Goal: Transaction & Acquisition: Purchase product/service

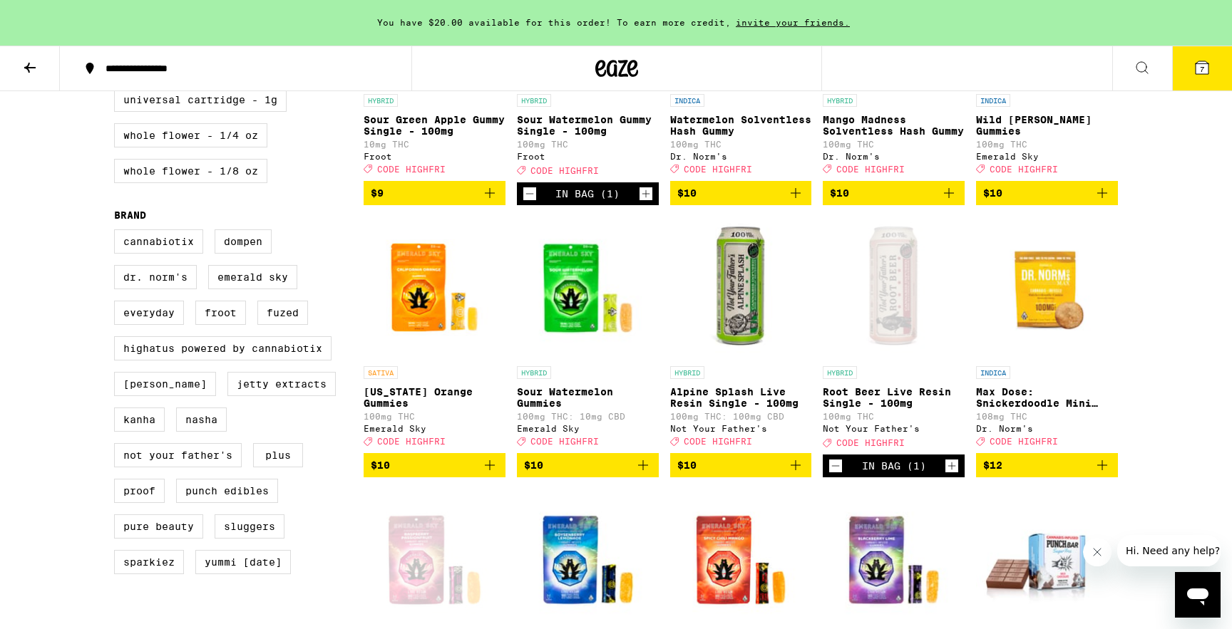
scroll to position [810, 0]
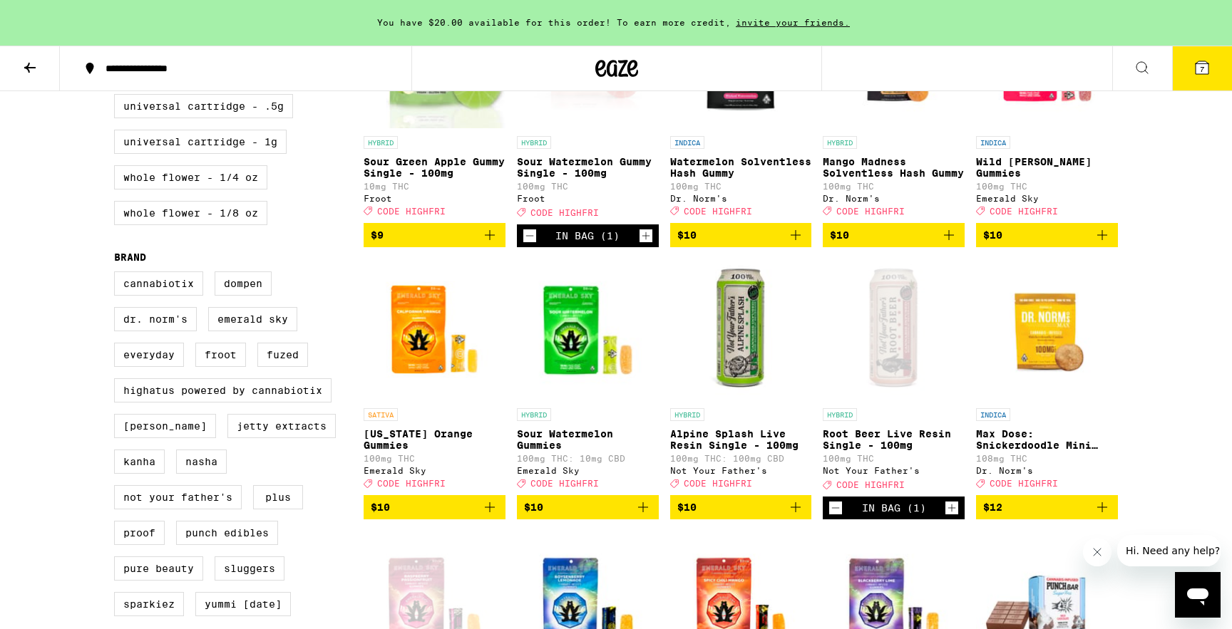
click at [1207, 78] on button "7" at bounding box center [1202, 68] width 60 height 44
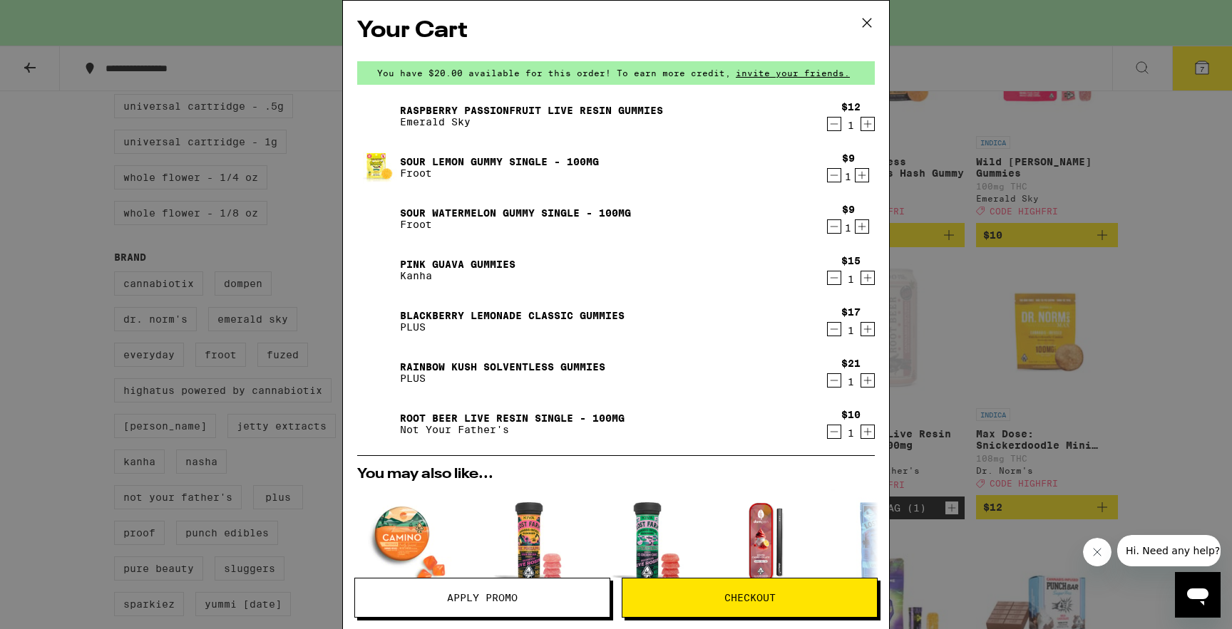
click at [830, 429] on icon "Decrement" at bounding box center [833, 431] width 13 height 17
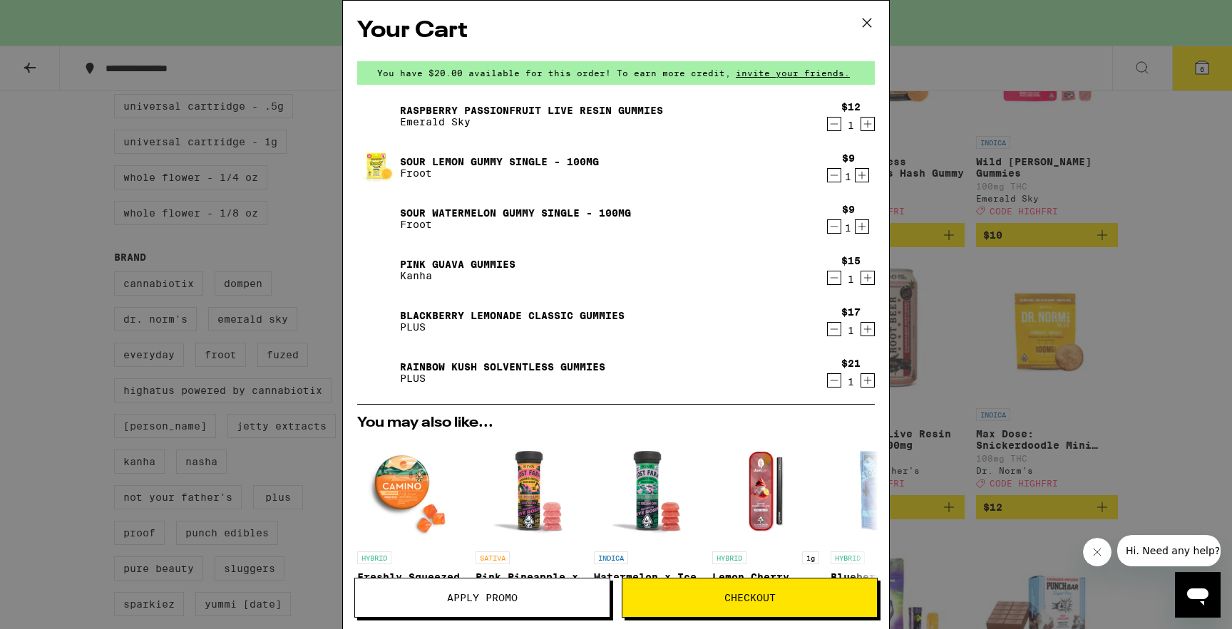
click at [996, 351] on div "Your Cart You have $20.00 available for this order! To earn more credit, invite…" at bounding box center [616, 314] width 1232 height 629
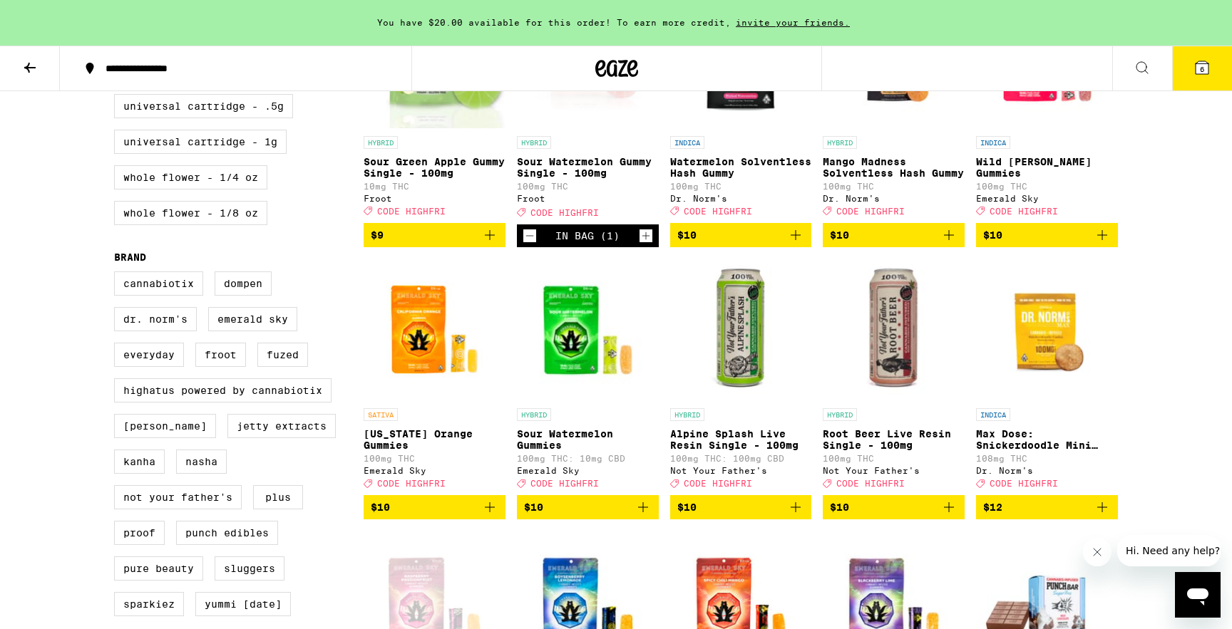
click at [919, 516] on span "$10" at bounding box center [894, 507] width 128 height 17
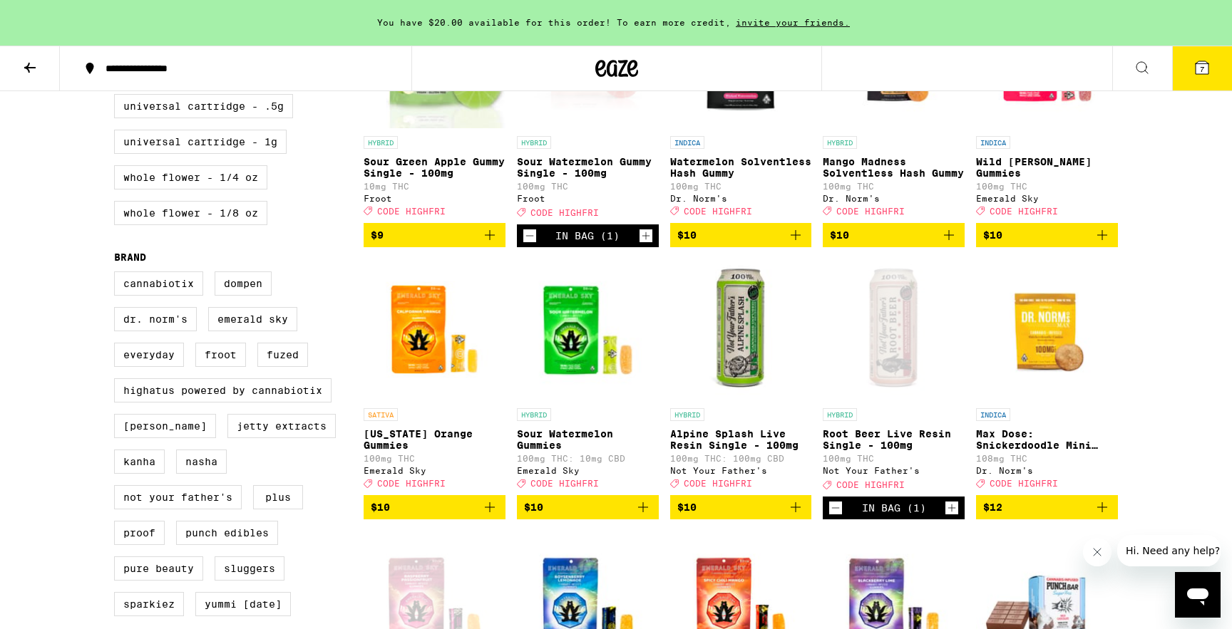
click at [1195, 61] on icon at bounding box center [1201, 67] width 17 height 17
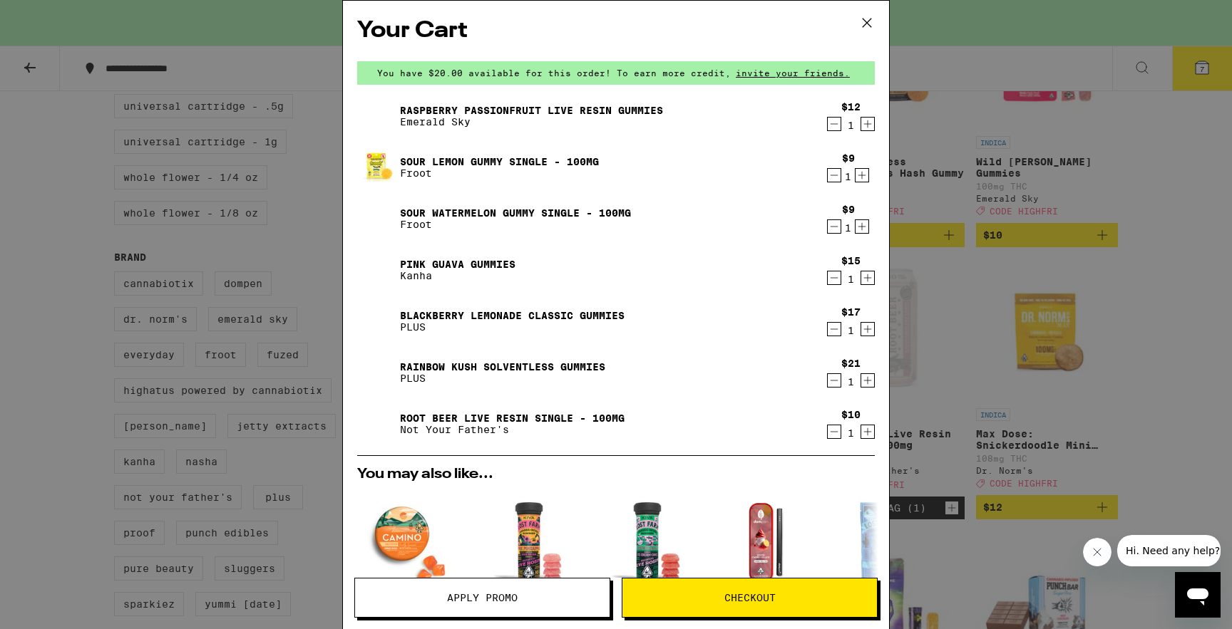
click at [588, 319] on link "Blackberry Lemonade CLASSIC Gummies" at bounding box center [512, 315] width 225 height 11
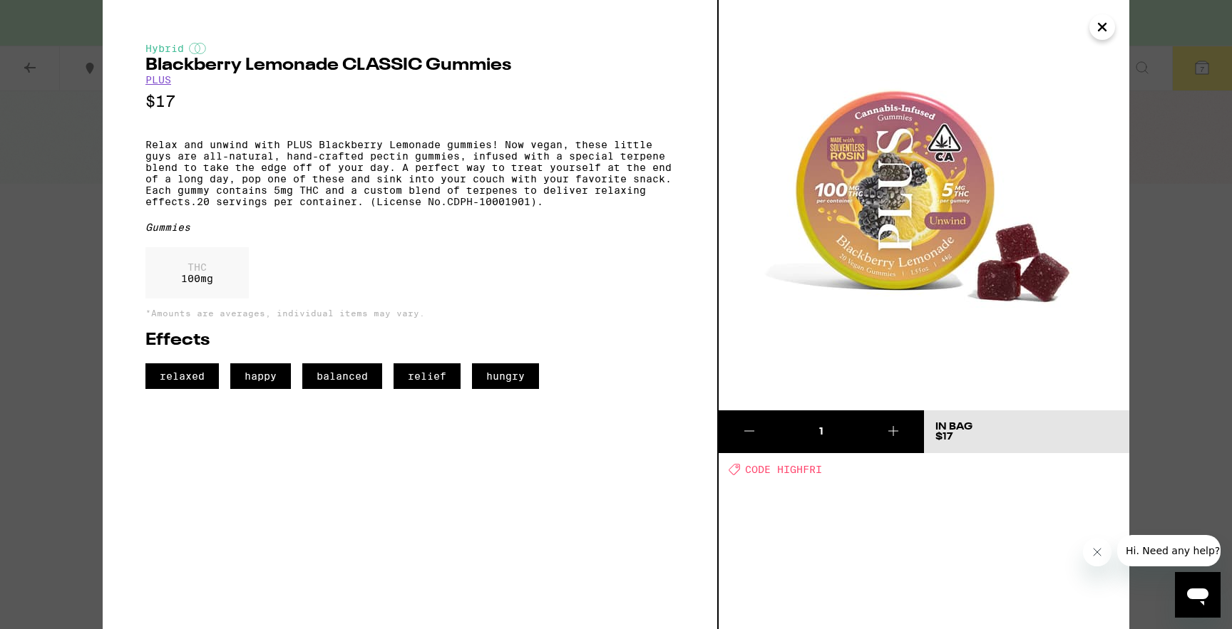
click at [1100, 24] on icon "Close" at bounding box center [1101, 26] width 17 height 21
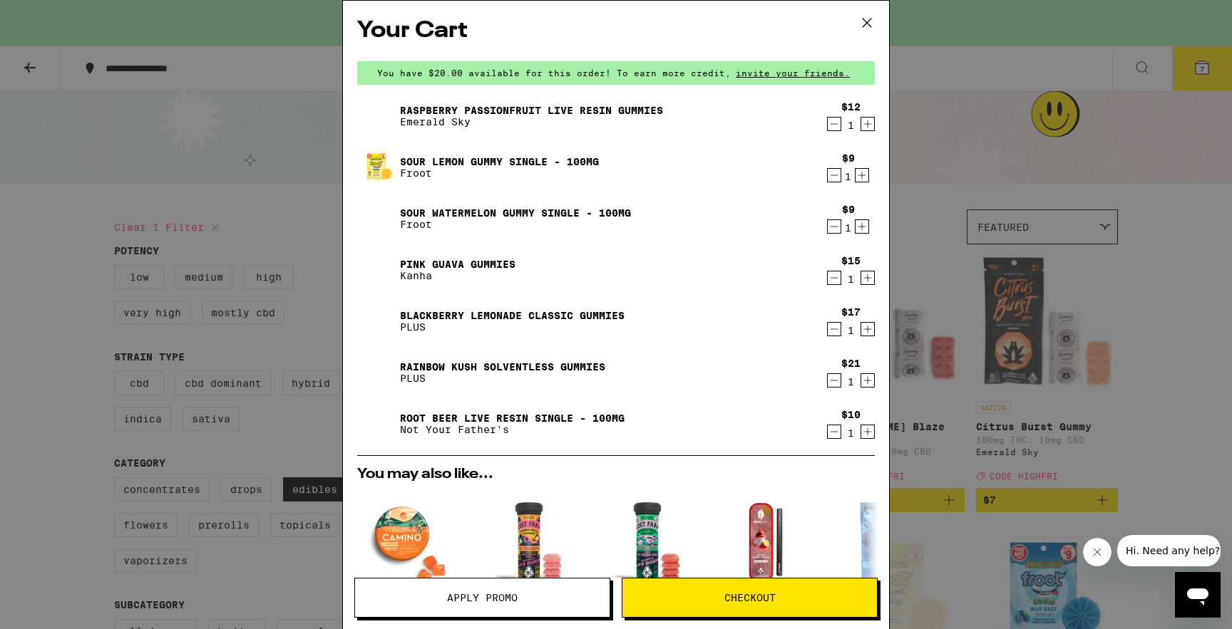
click at [1145, 148] on div "Your Cart You have $20.00 available for this order! To earn more credit, invite…" at bounding box center [616, 314] width 1232 height 629
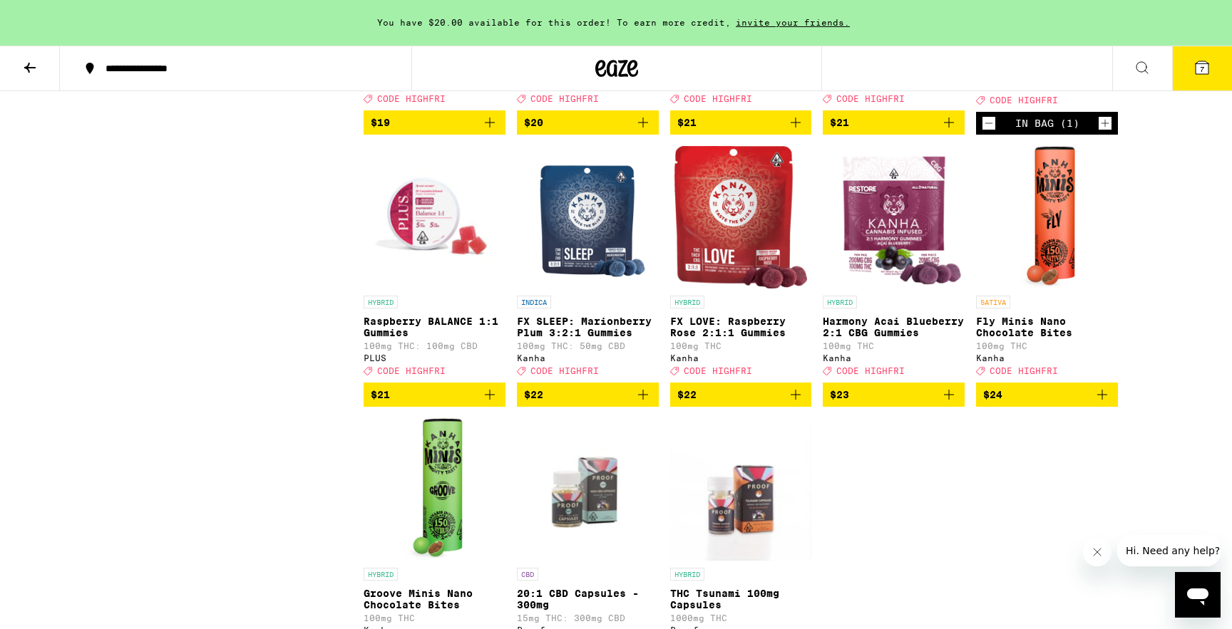
scroll to position [3388, 0]
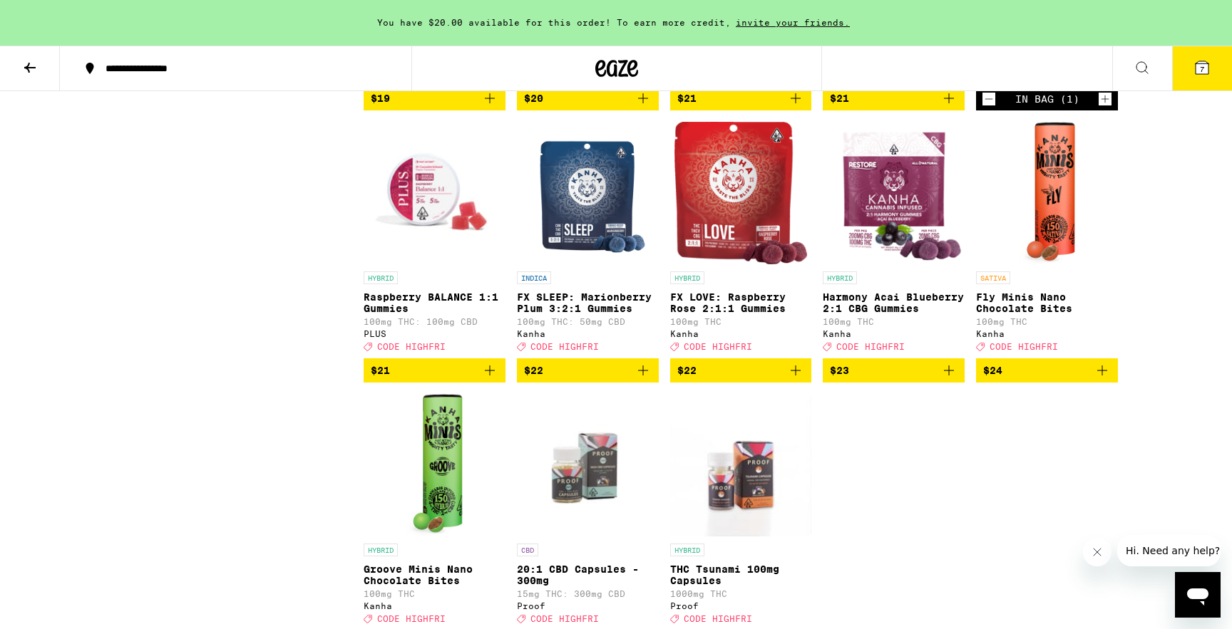
click at [1207, 72] on icon at bounding box center [1201, 67] width 13 height 13
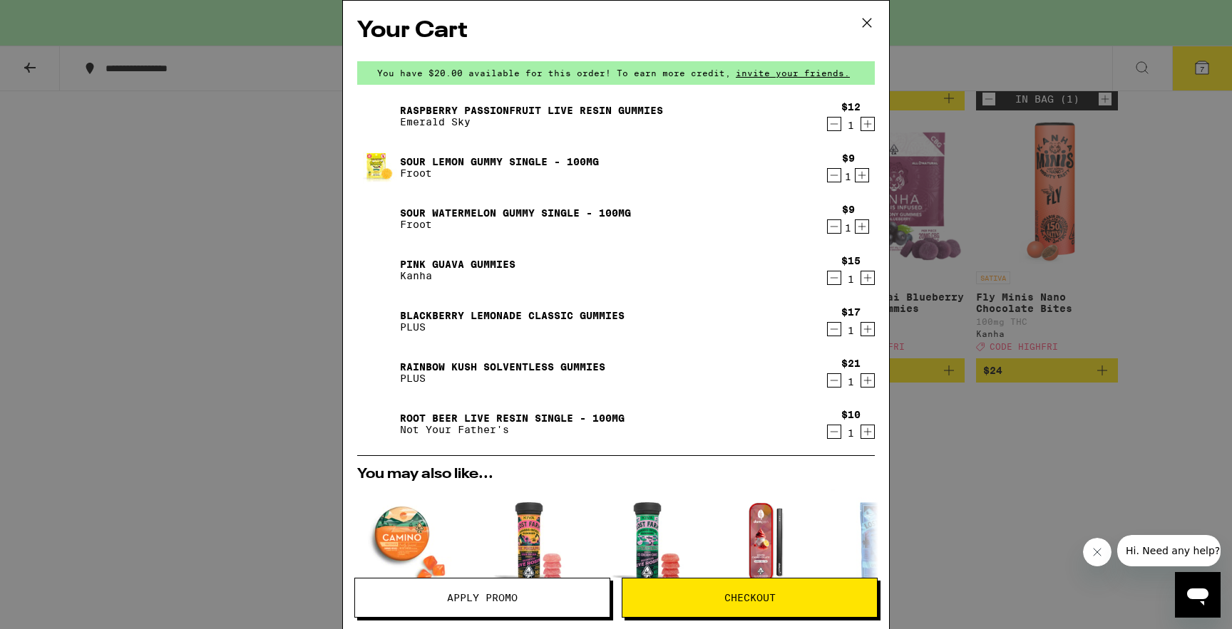
click at [872, 19] on icon at bounding box center [866, 22] width 21 height 21
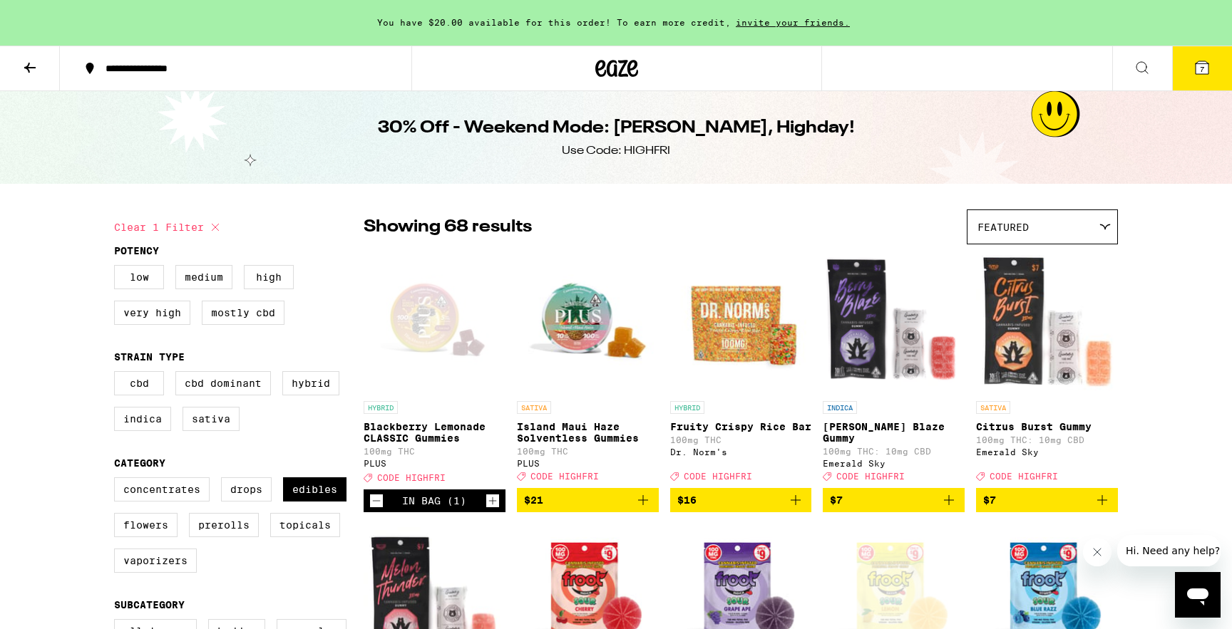
click at [27, 74] on icon at bounding box center [29, 67] width 17 height 17
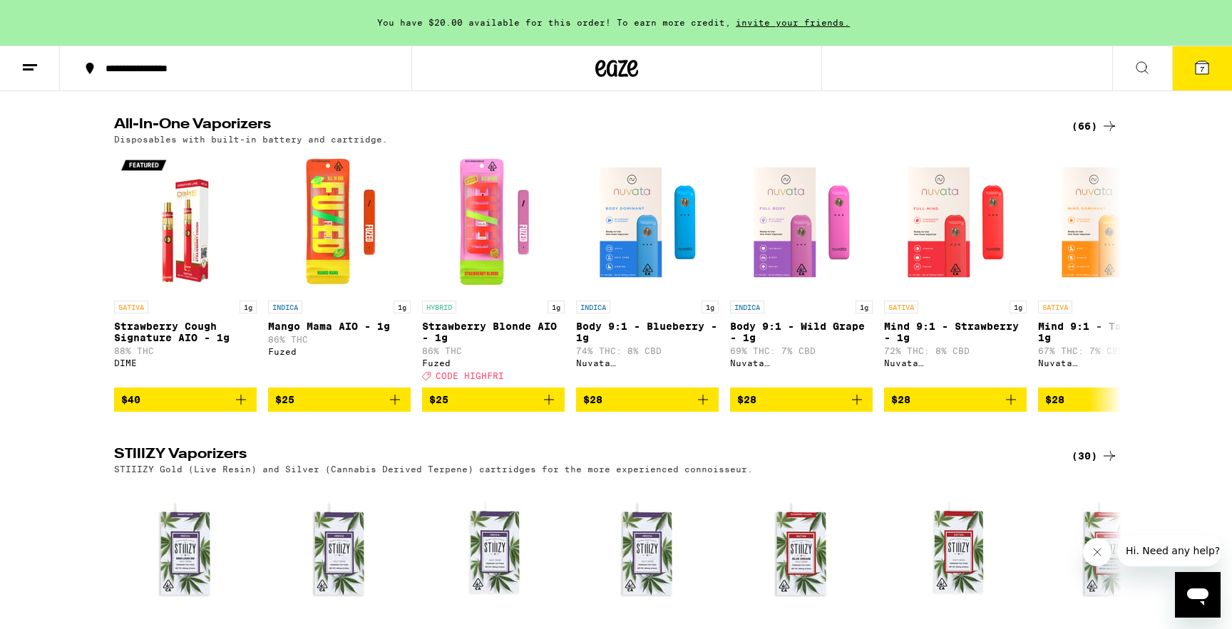
scroll to position [2415, 0]
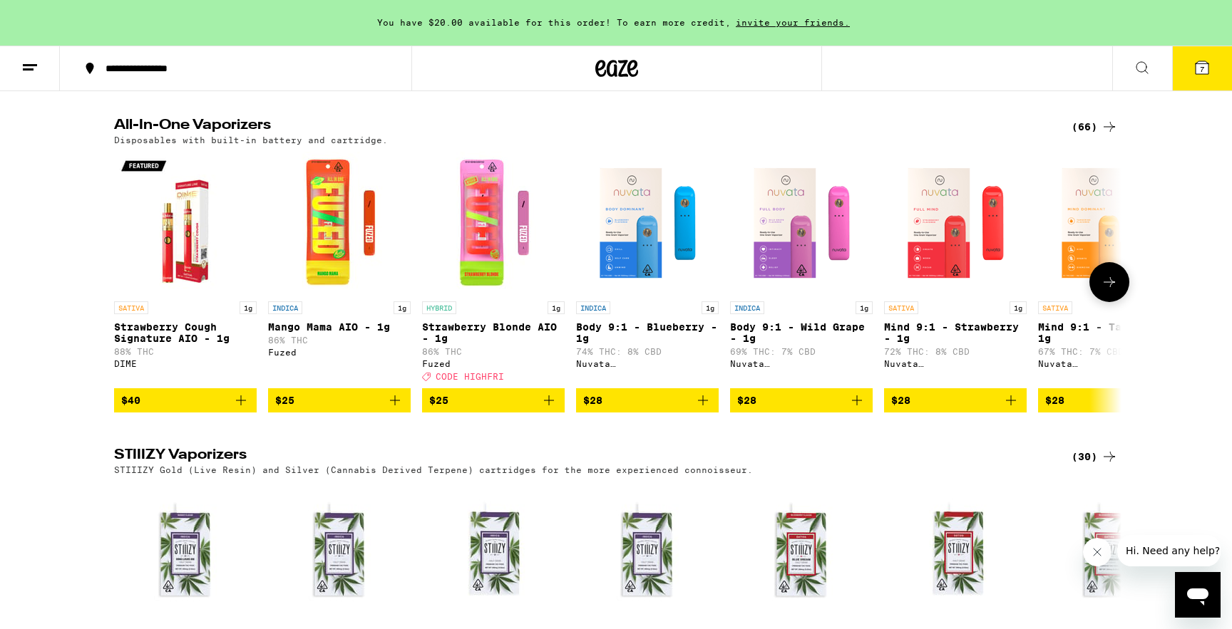
click at [1111, 291] on icon at bounding box center [1108, 282] width 17 height 17
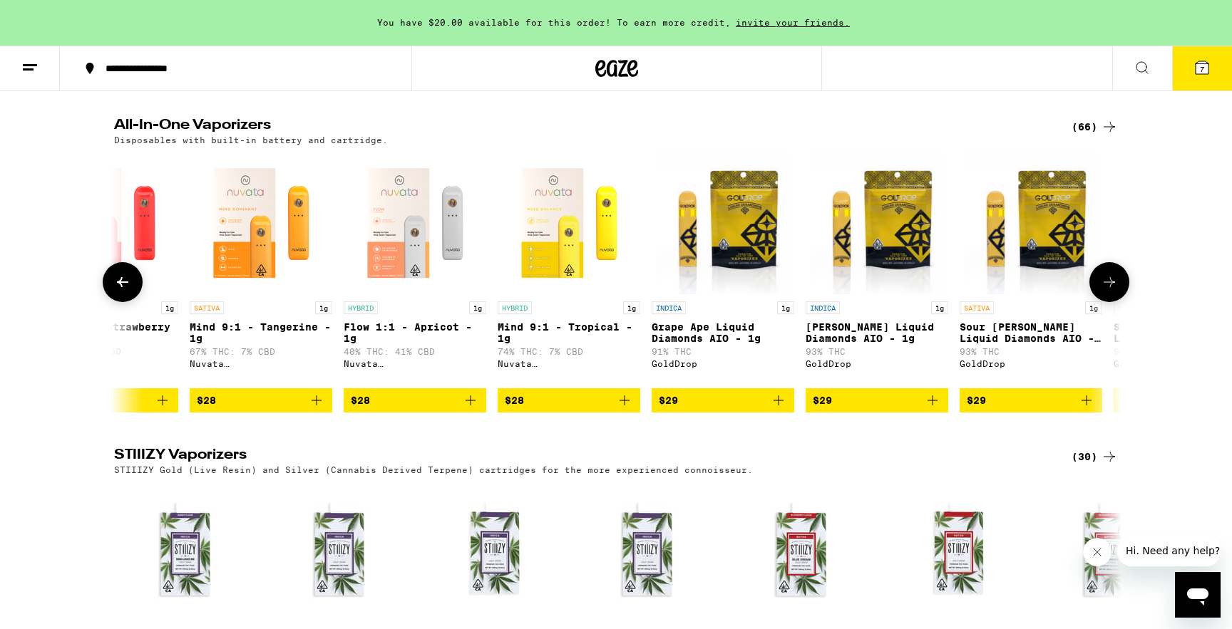
click at [1111, 291] on icon at bounding box center [1108, 282] width 17 height 17
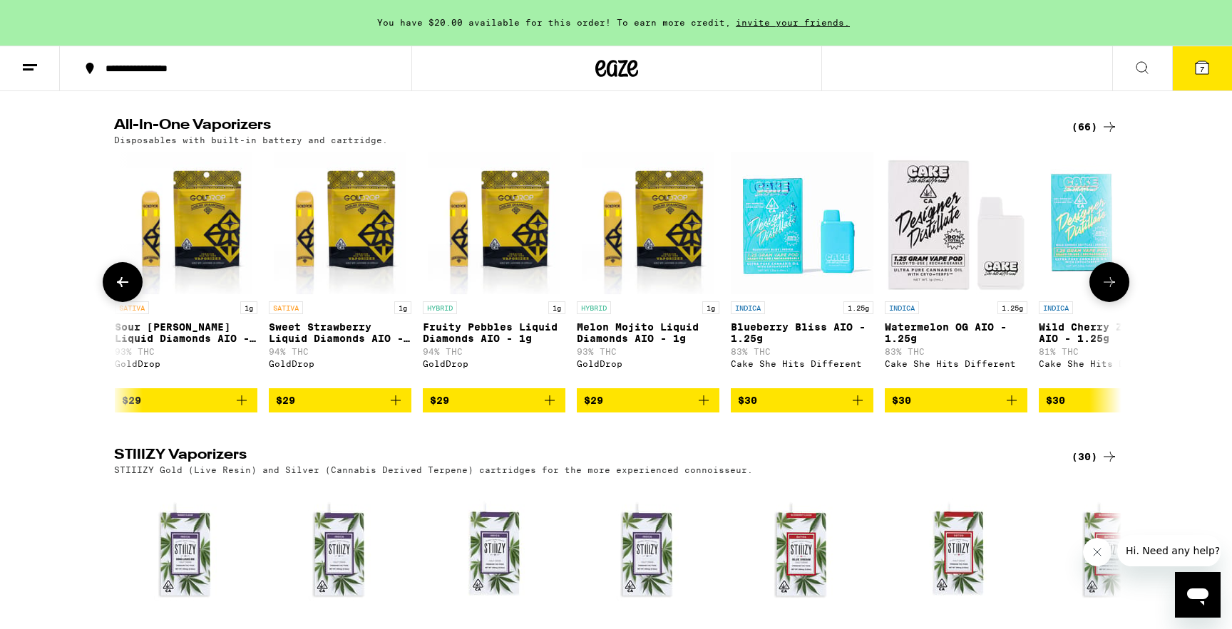
scroll to position [0, 1696]
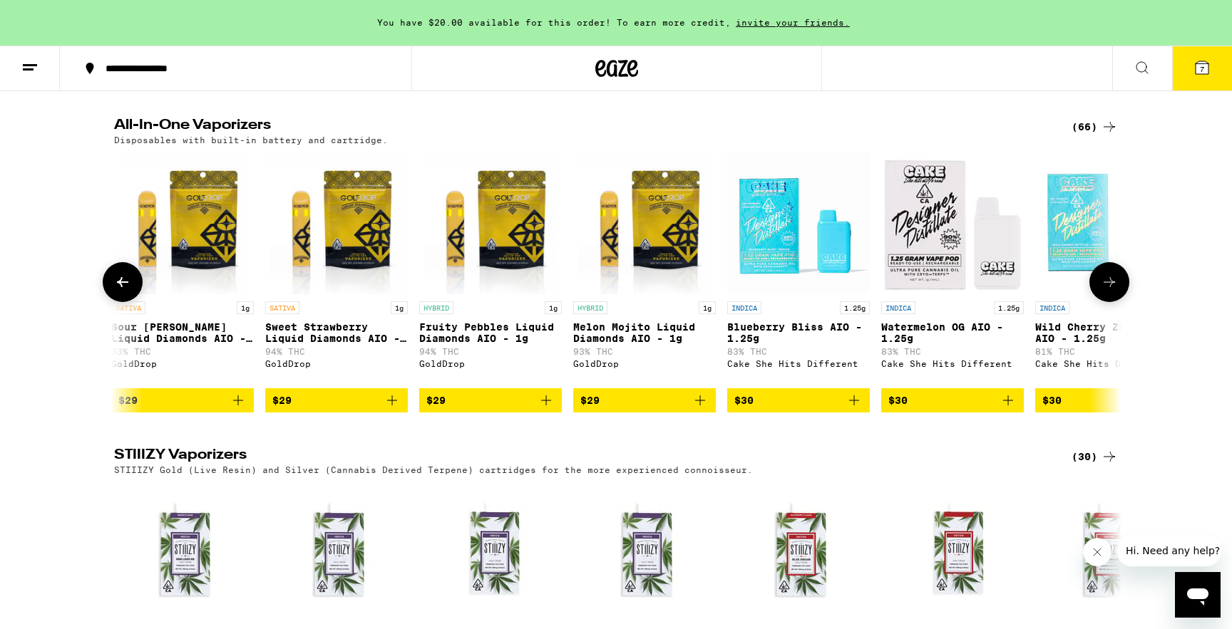
click at [1111, 291] on icon at bounding box center [1108, 282] width 17 height 17
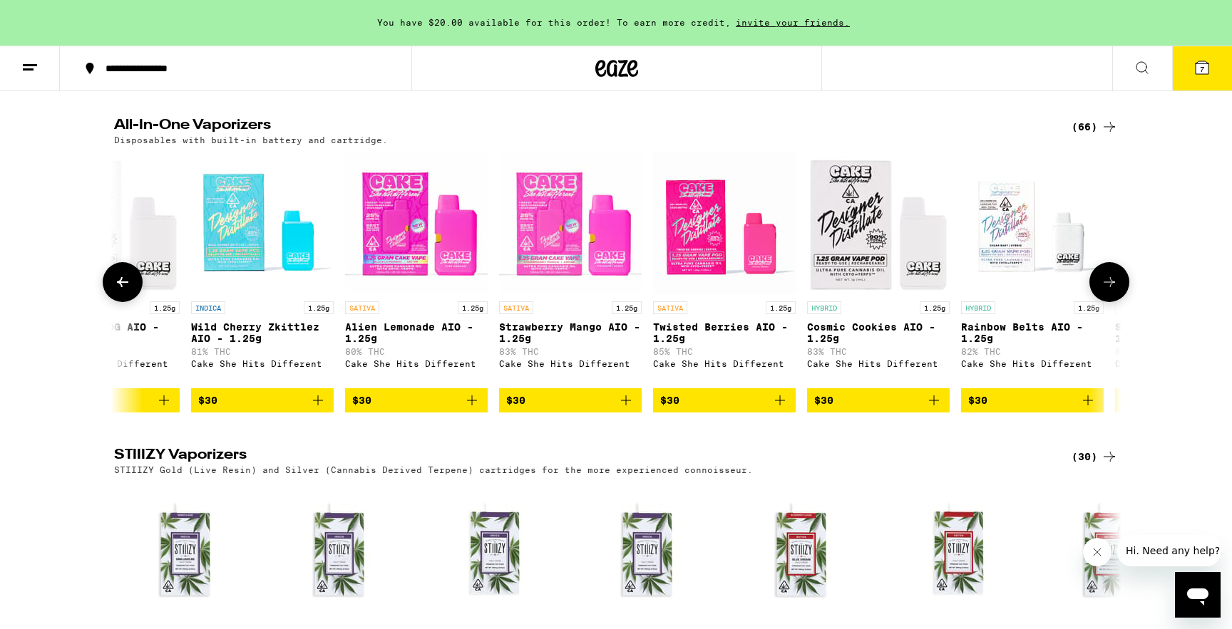
scroll to position [0, 2544]
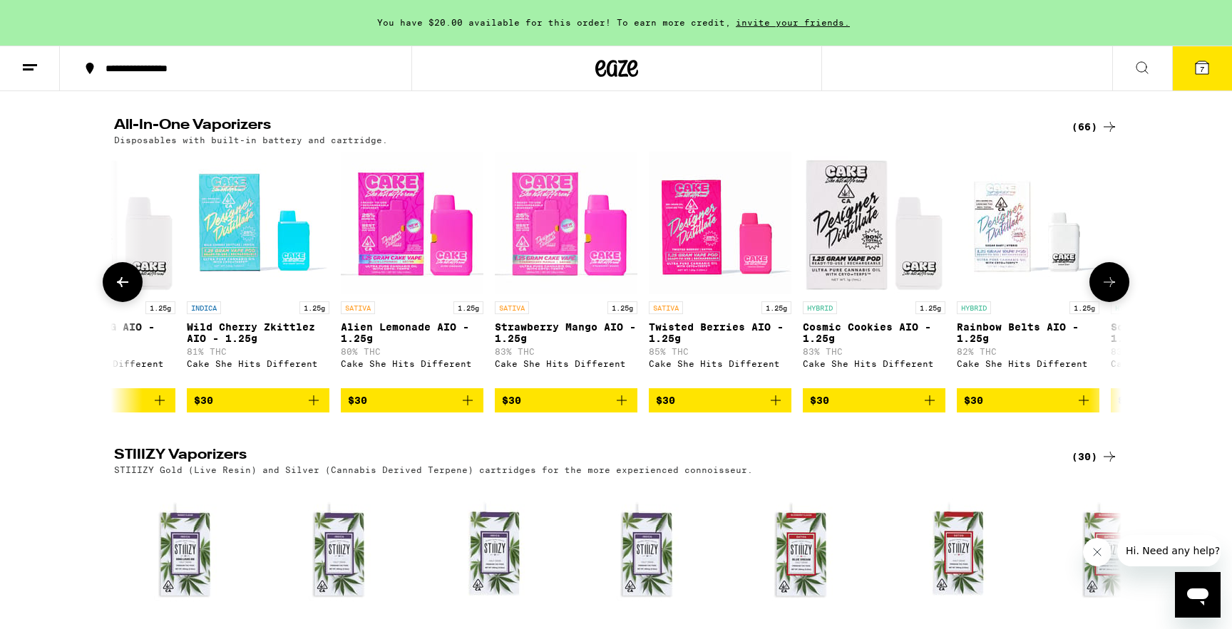
click at [1111, 291] on icon at bounding box center [1108, 282] width 17 height 17
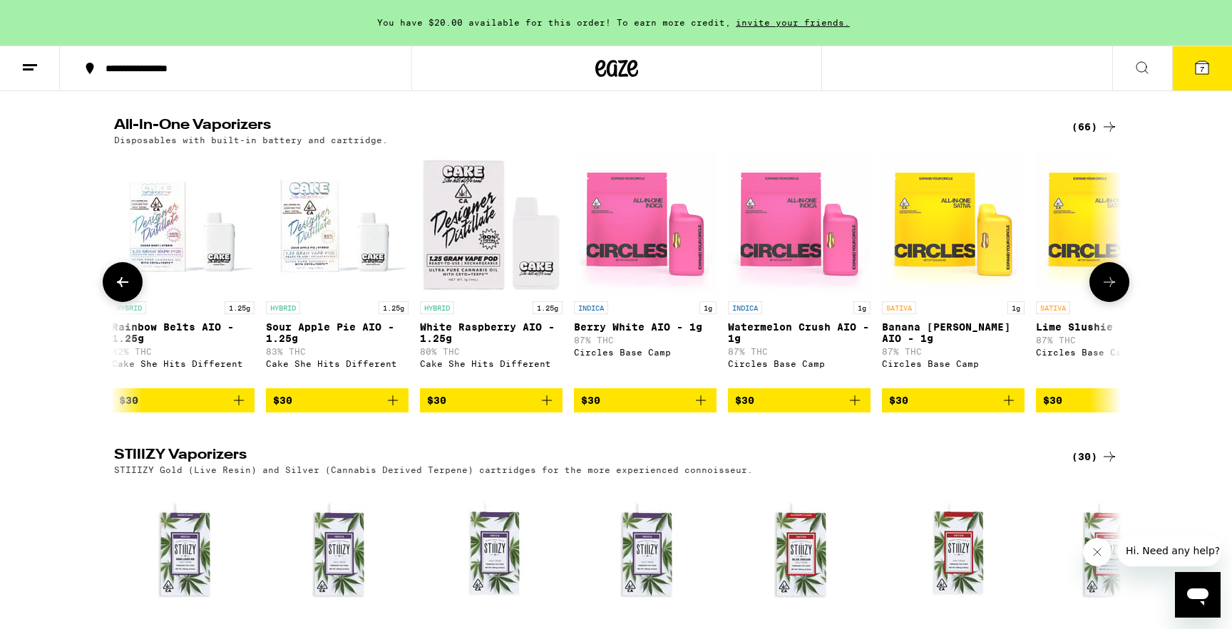
scroll to position [0, 3393]
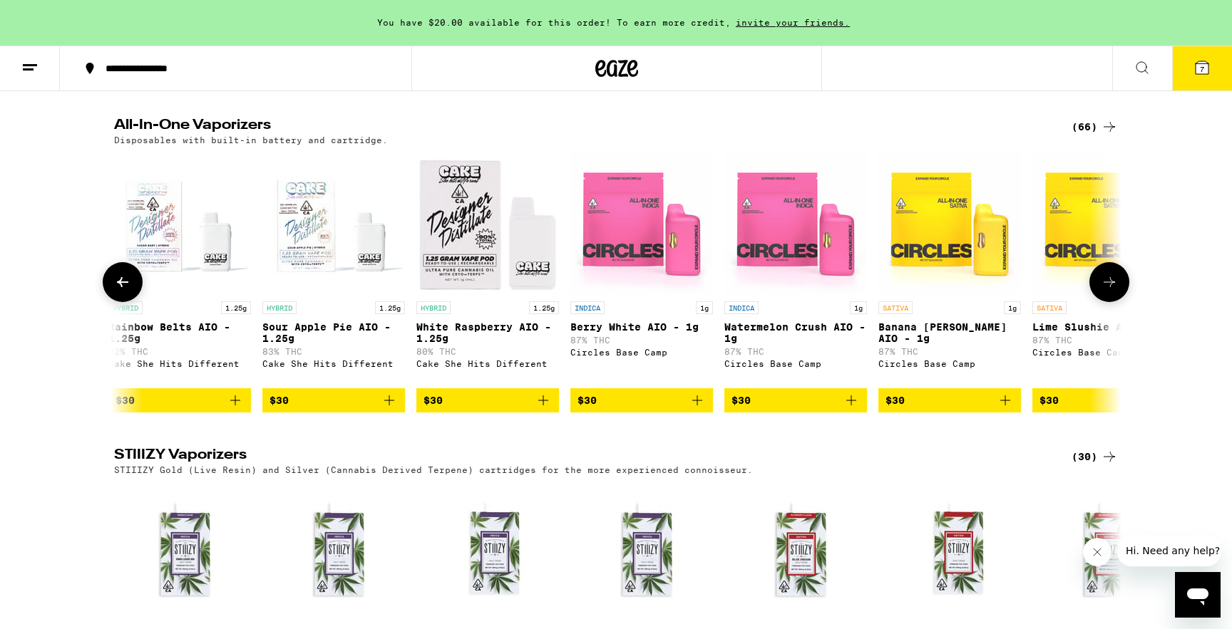
click at [1111, 291] on icon at bounding box center [1108, 282] width 17 height 17
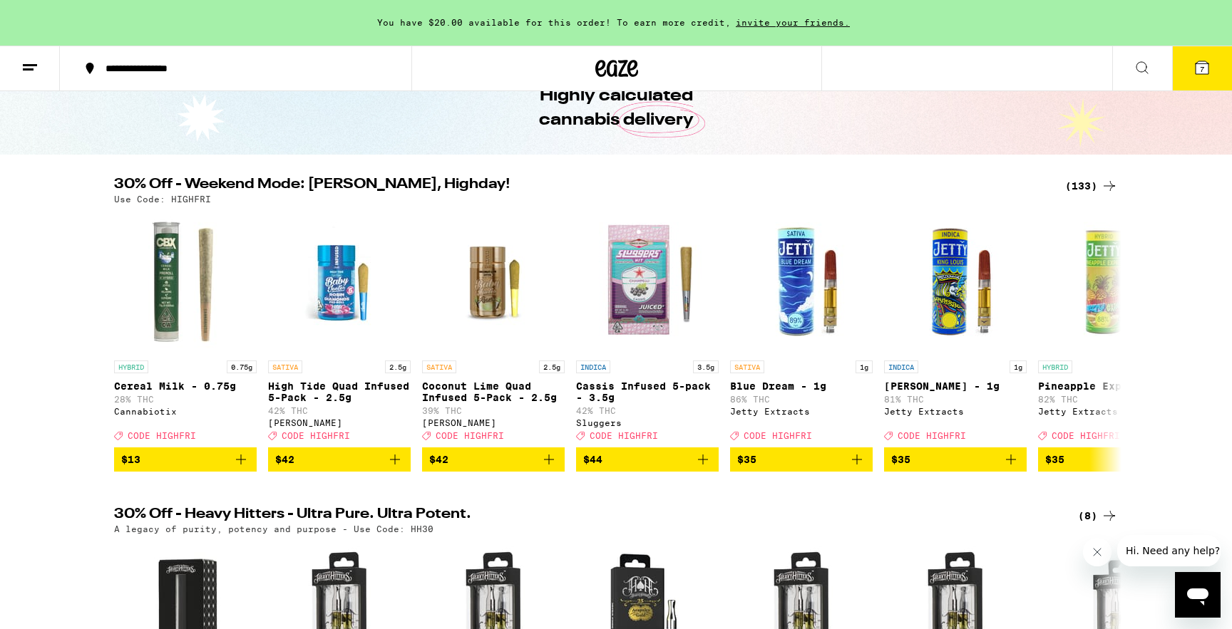
scroll to position [0, 0]
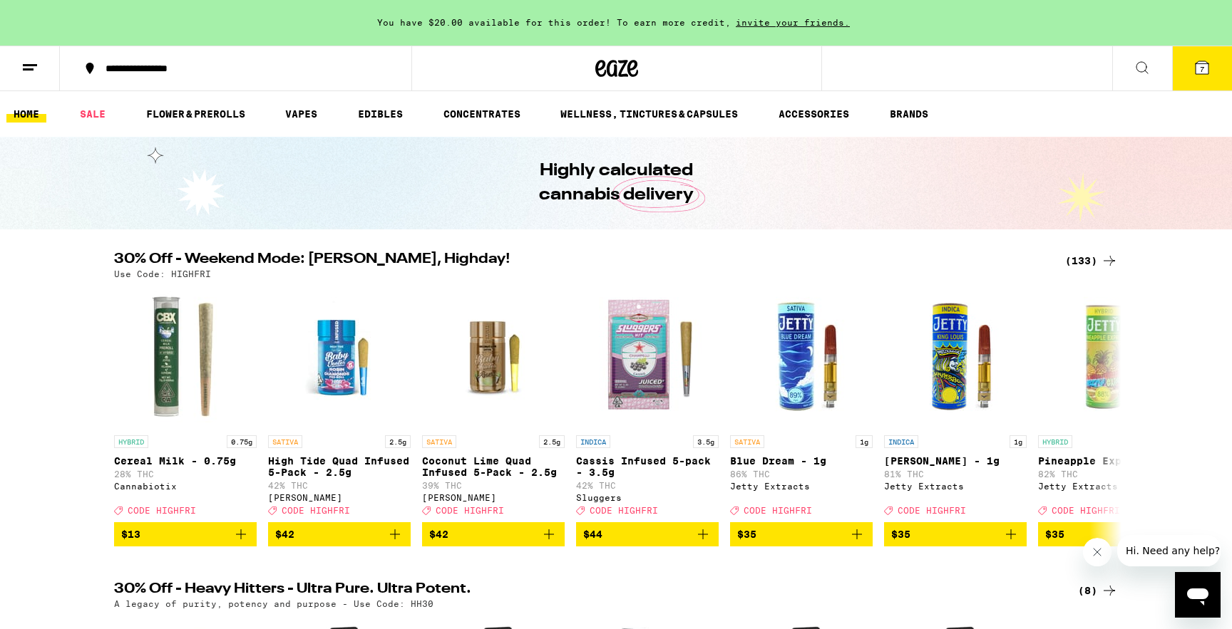
click at [1080, 258] on div "(133)" at bounding box center [1091, 260] width 53 height 17
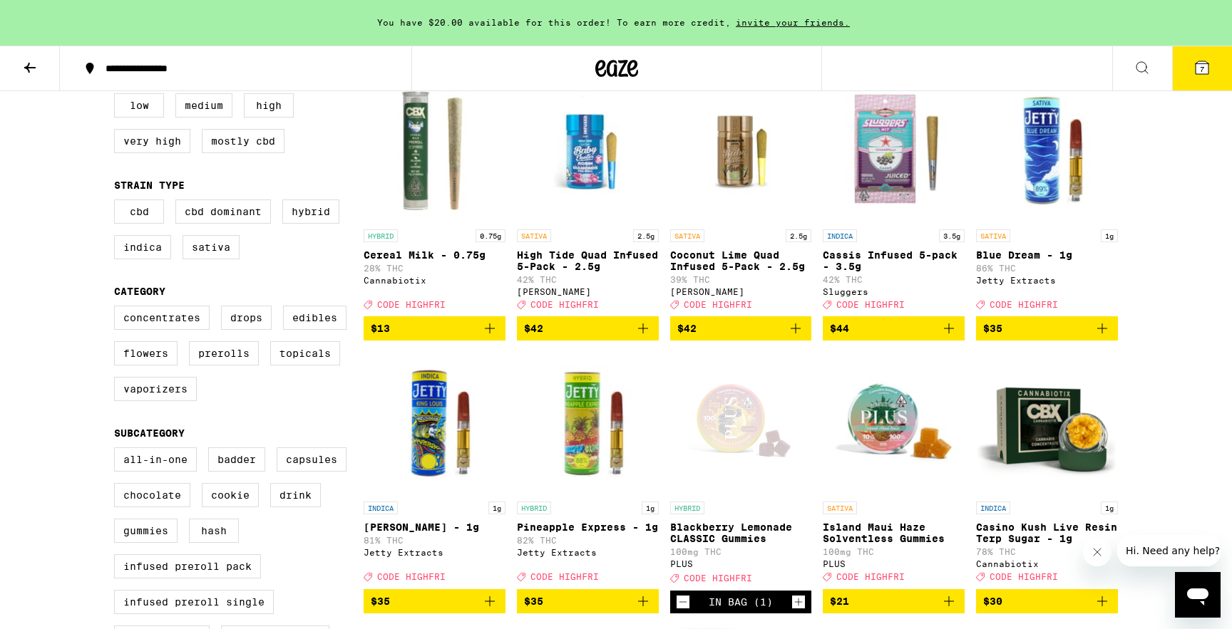
scroll to position [173, 0]
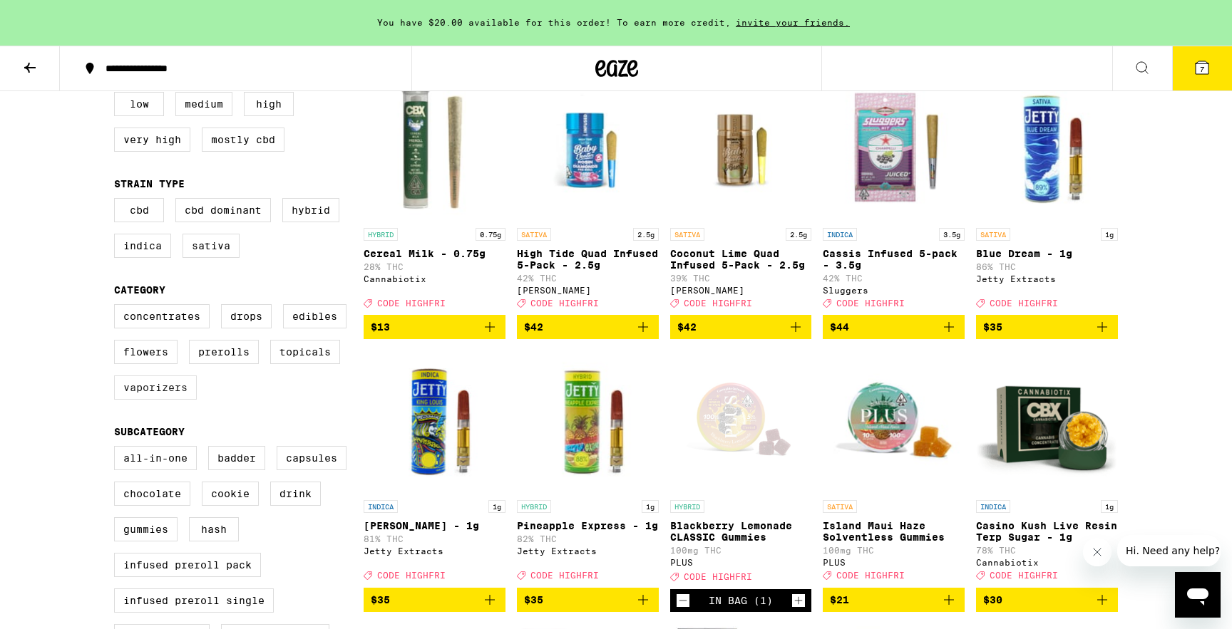
click at [126, 400] on label "Vaporizers" at bounding box center [155, 388] width 83 height 24
click at [118, 307] on input "Vaporizers" at bounding box center [117, 306] width 1 height 1
checkbox input "true"
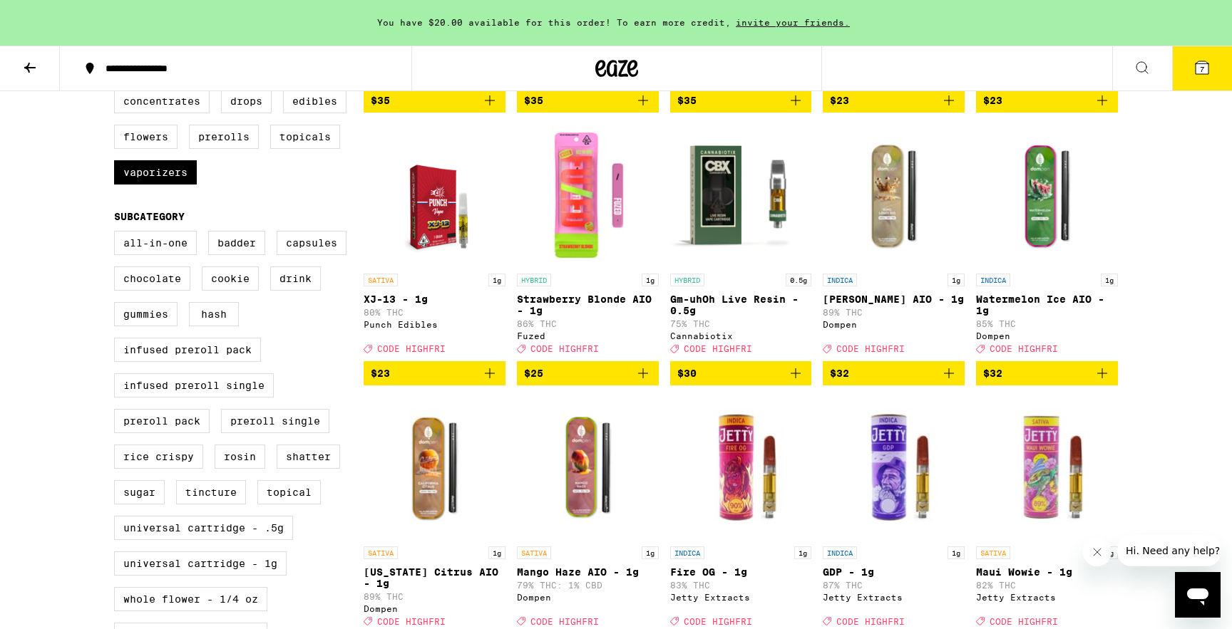
scroll to position [413, 0]
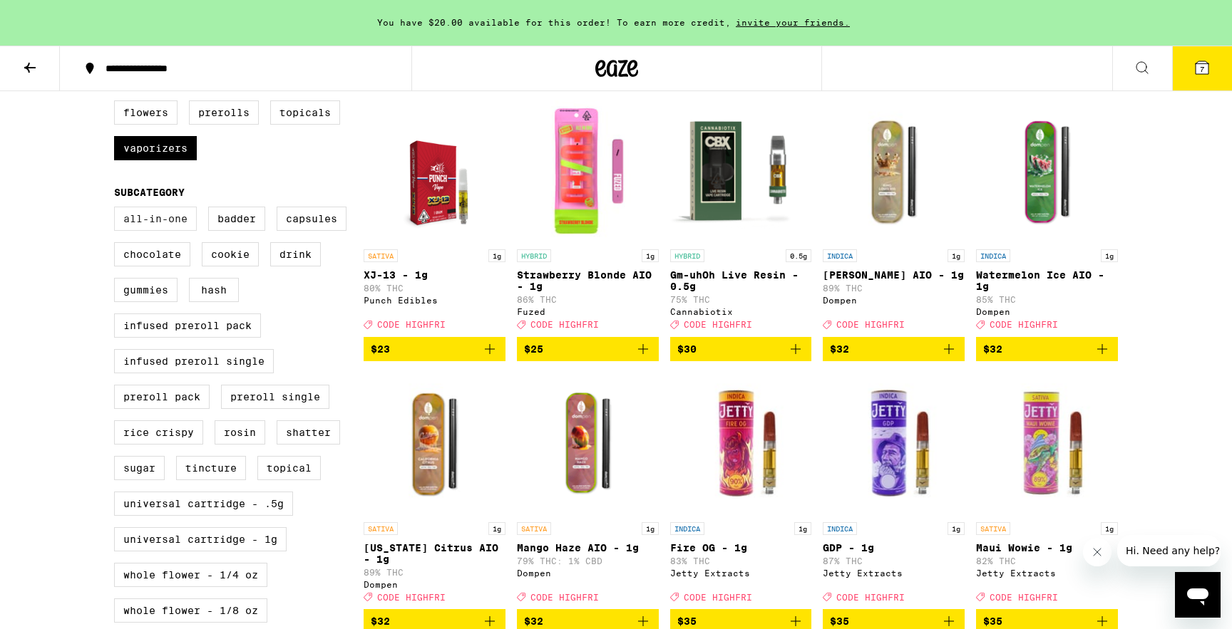
click at [149, 231] on label "All-In-One" at bounding box center [155, 219] width 83 height 24
click at [118, 210] on input "All-In-One" at bounding box center [117, 209] width 1 height 1
checkbox input "true"
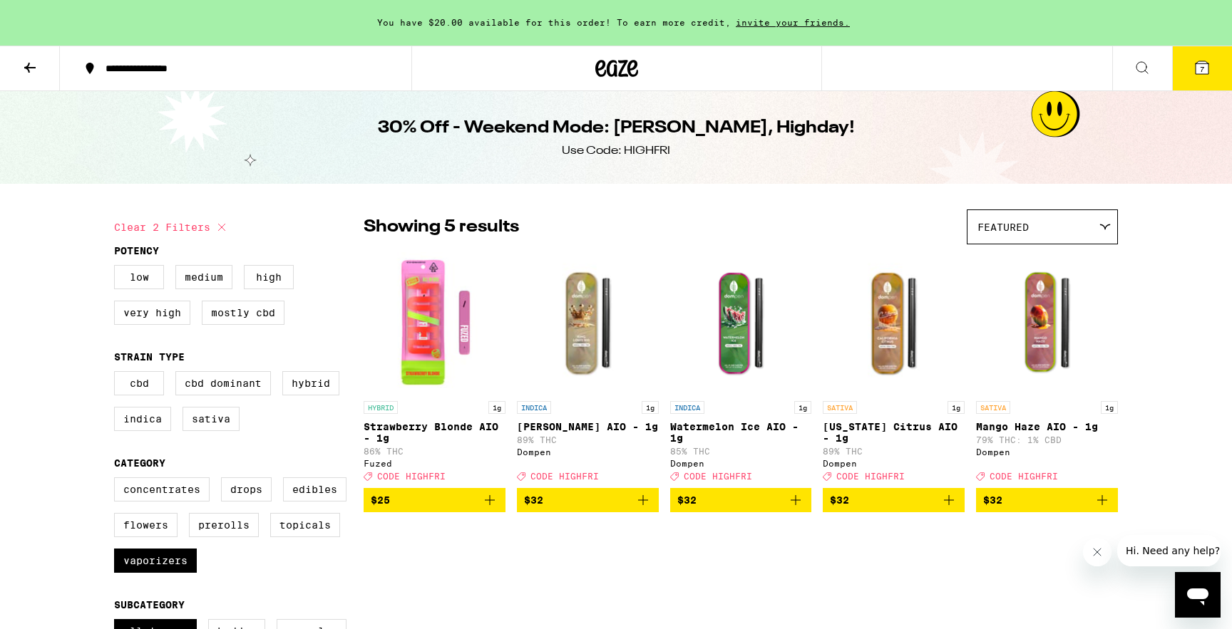
click at [739, 428] on p "Watermelon Ice AIO - 1g" at bounding box center [741, 432] width 142 height 23
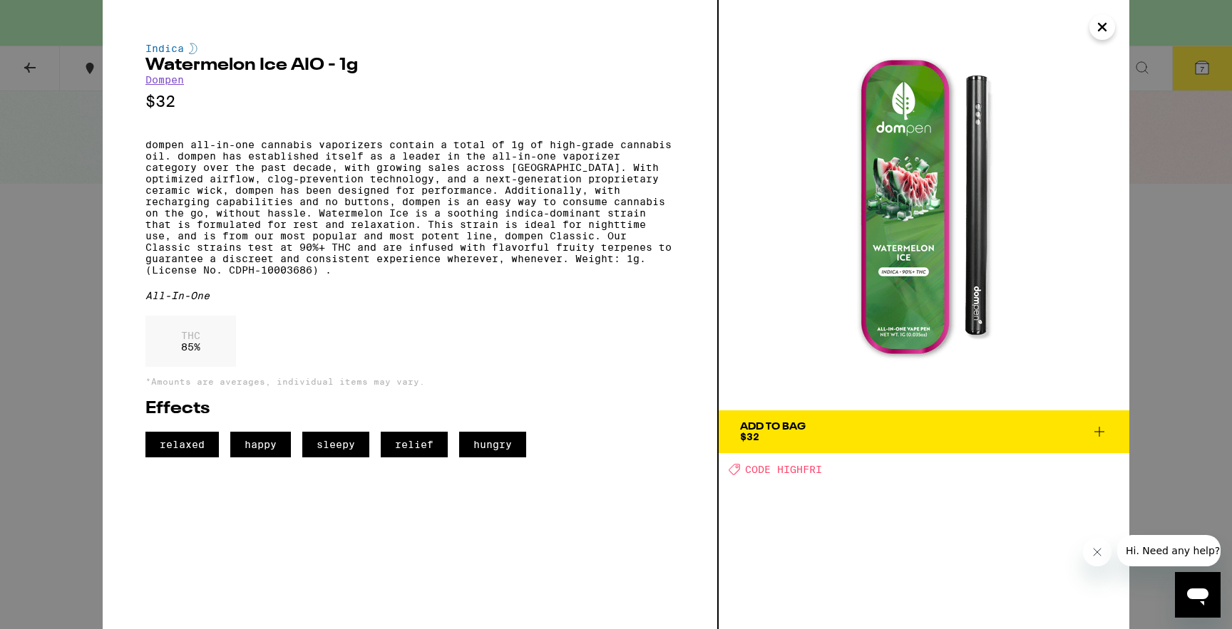
click at [796, 431] on div "Add To Bag" at bounding box center [773, 427] width 66 height 10
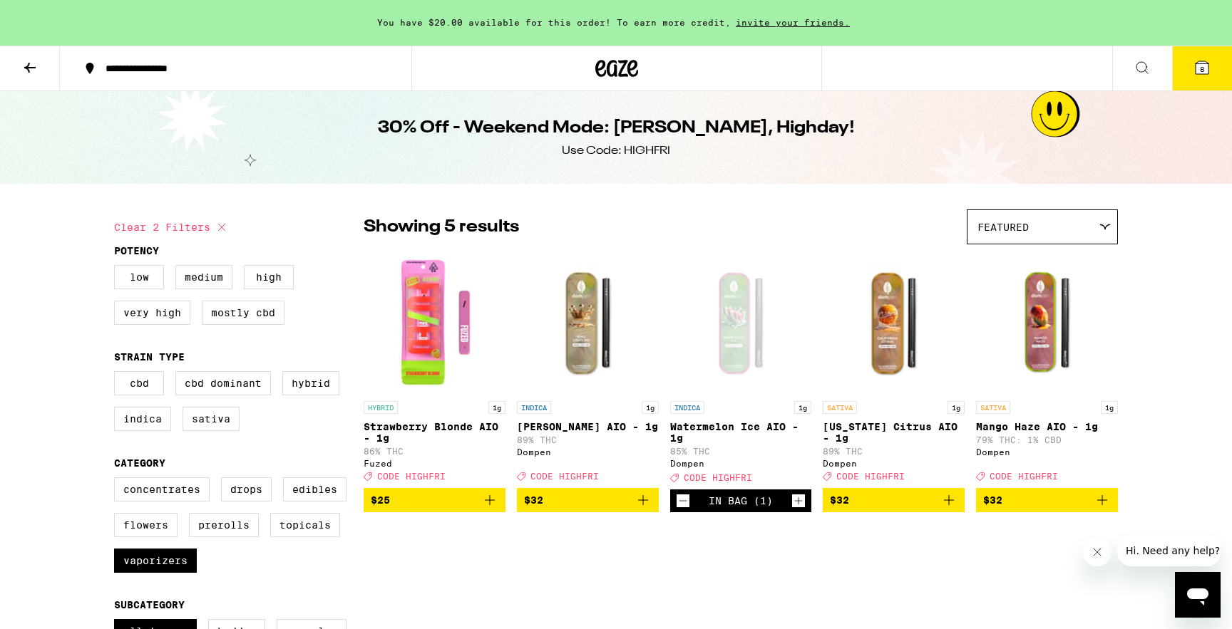
click at [1209, 72] on icon at bounding box center [1201, 67] width 17 height 17
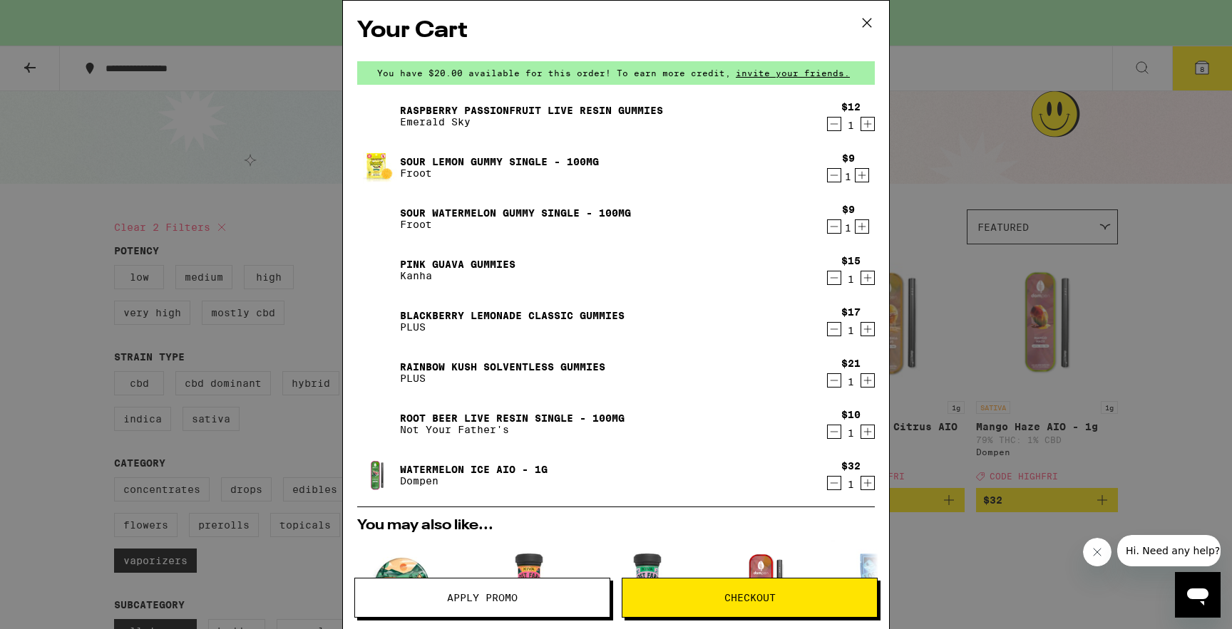
click at [830, 328] on icon "Decrement" at bounding box center [833, 329] width 13 height 17
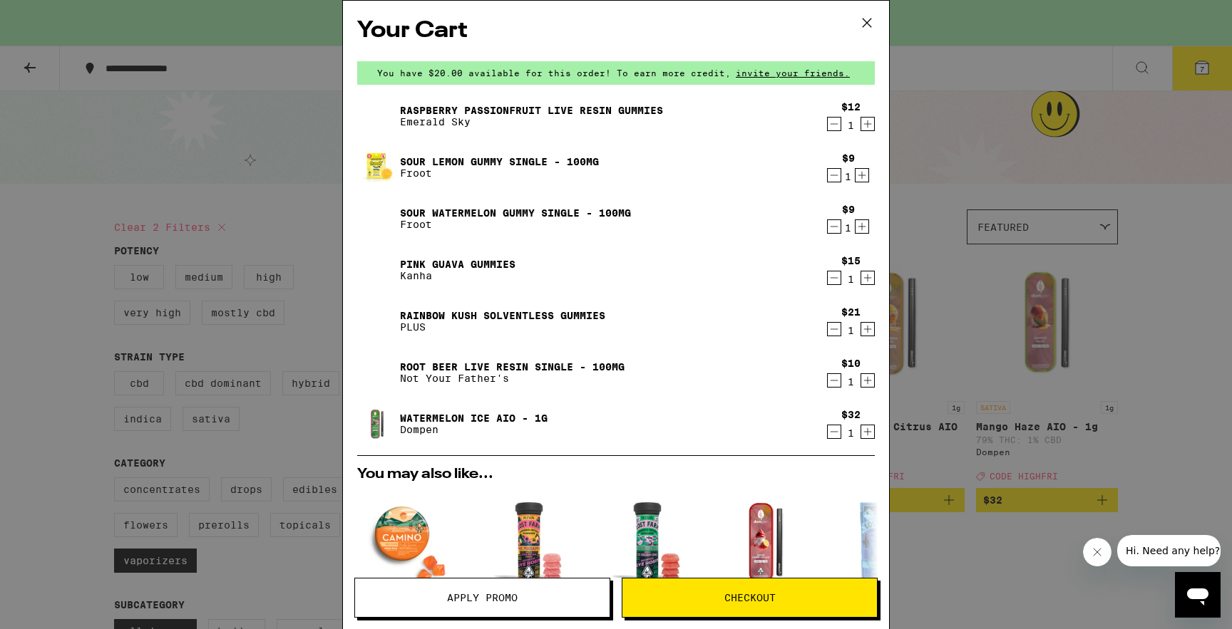
click at [868, 14] on icon at bounding box center [866, 22] width 21 height 21
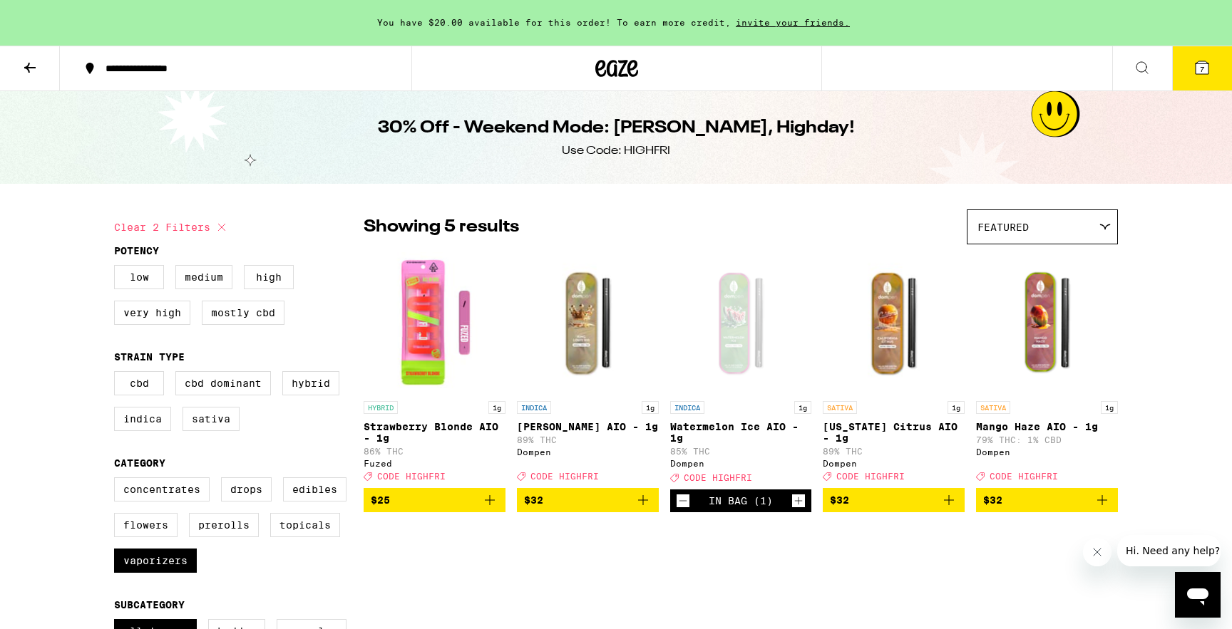
click at [220, 225] on icon at bounding box center [221, 227] width 17 height 17
checkbox input "false"
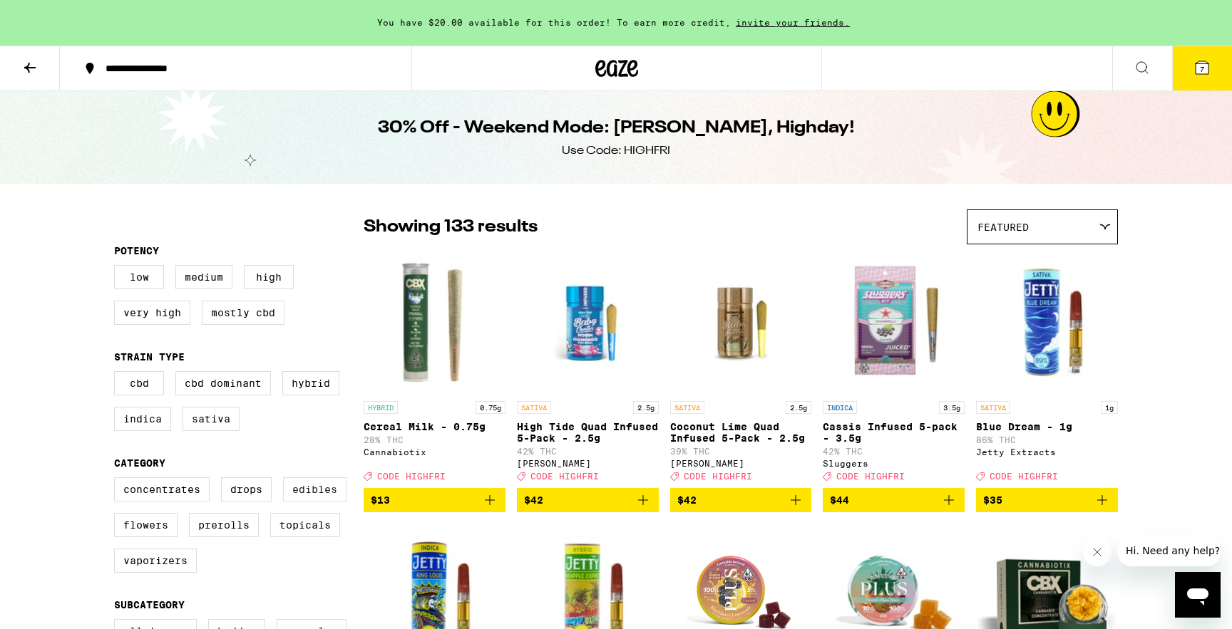
click at [301, 491] on label "Edibles" at bounding box center [314, 490] width 63 height 24
click at [118, 480] on input "Edibles" at bounding box center [117, 480] width 1 height 1
checkbox input "true"
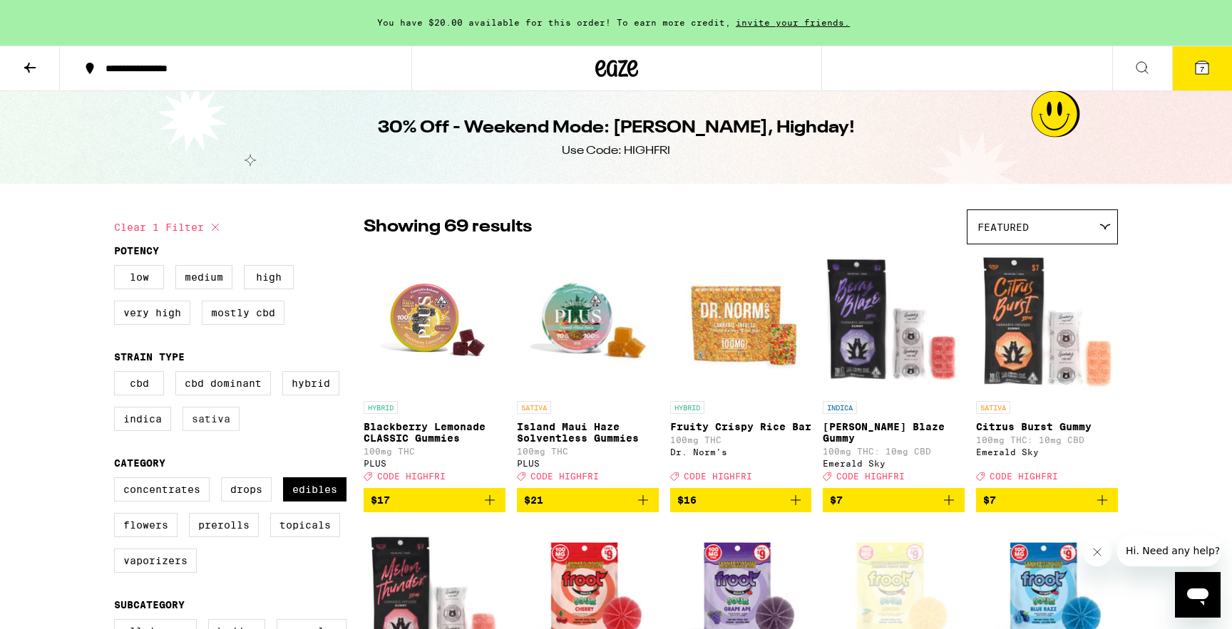
click at [222, 431] on label "Sativa" at bounding box center [210, 419] width 57 height 24
click at [118, 374] on input "Sativa" at bounding box center [117, 373] width 1 height 1
checkbox input "true"
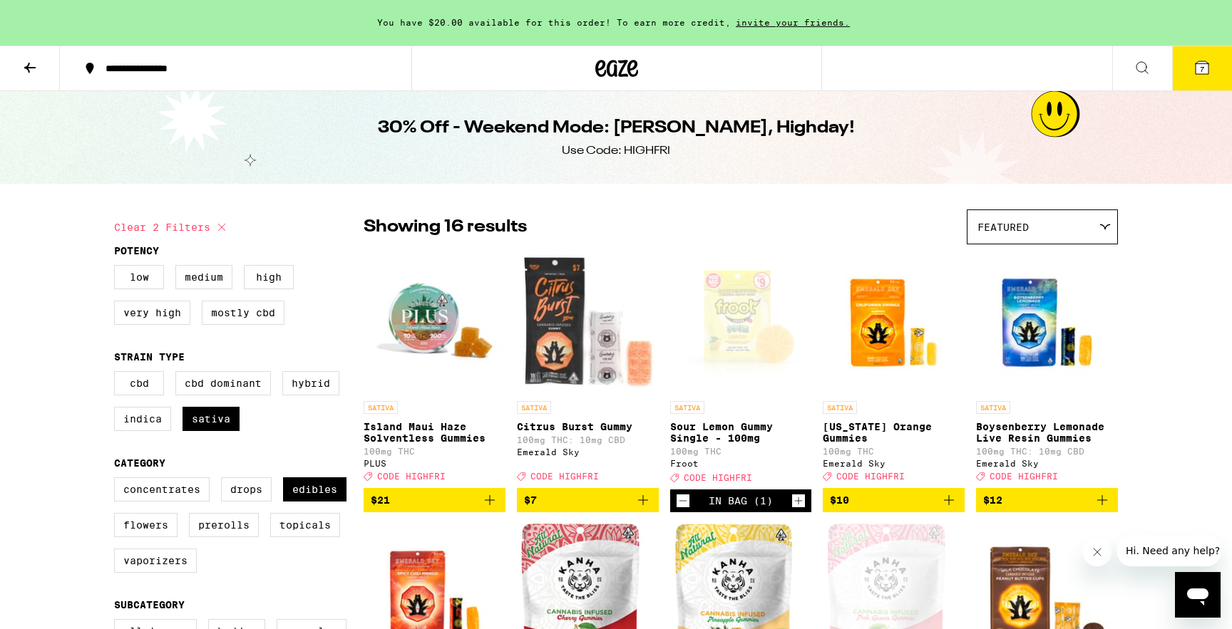
click at [464, 509] on span "$21" at bounding box center [435, 500] width 128 height 17
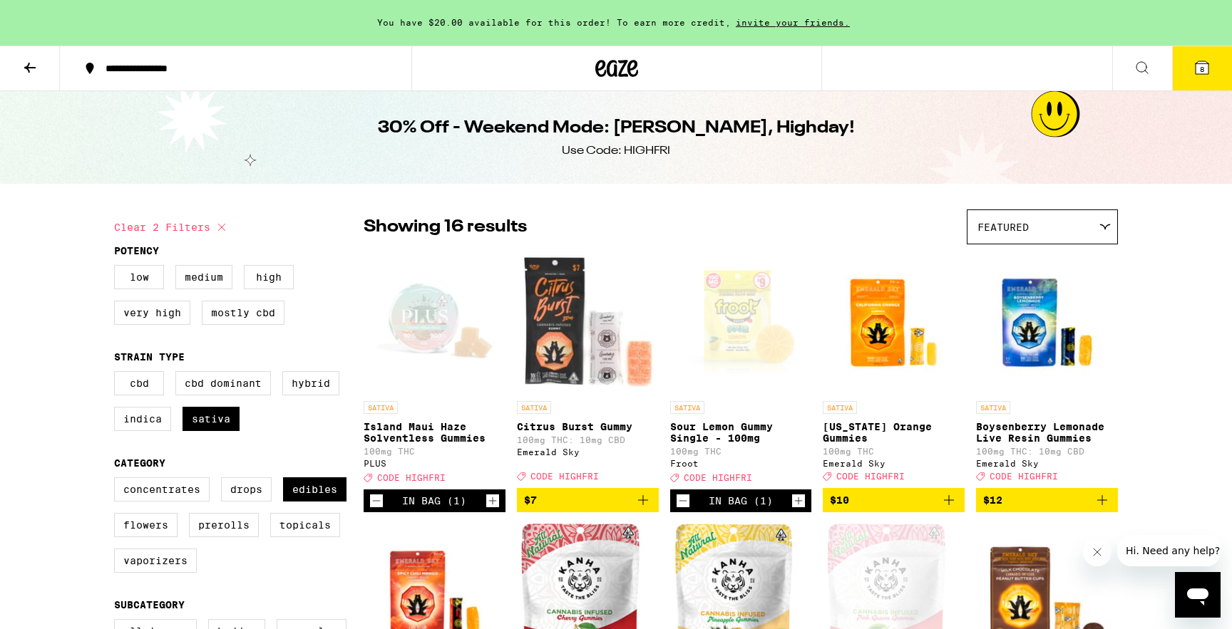
click at [1205, 68] on icon at bounding box center [1201, 67] width 13 height 13
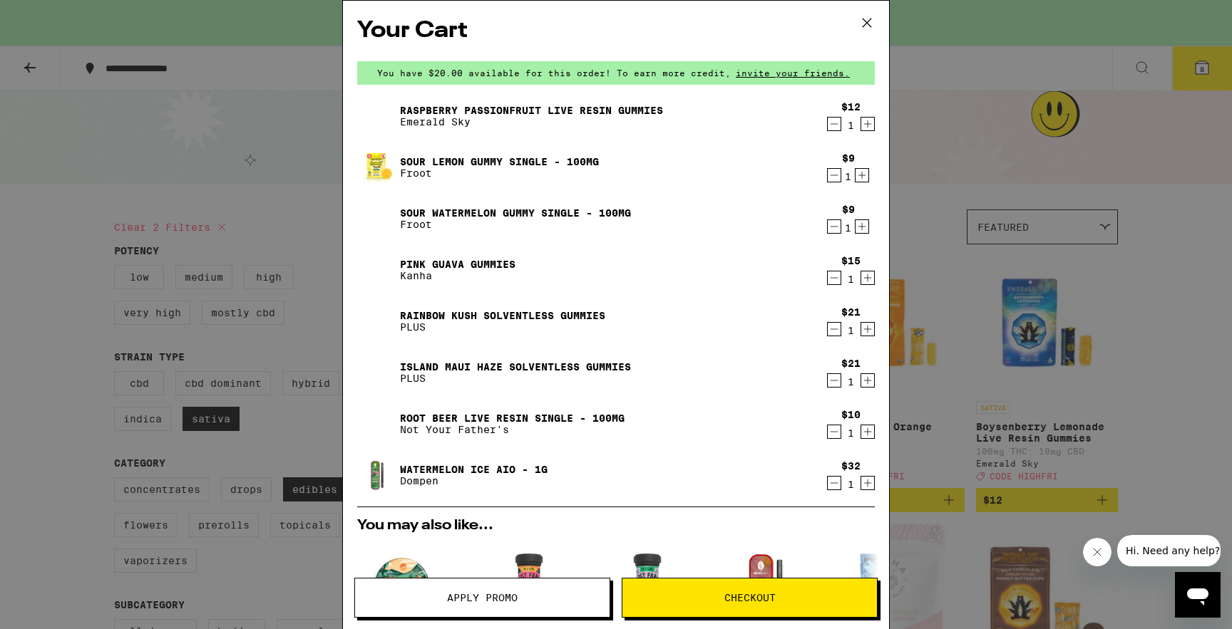
click at [839, 388] on icon "Decrement" at bounding box center [833, 380] width 13 height 17
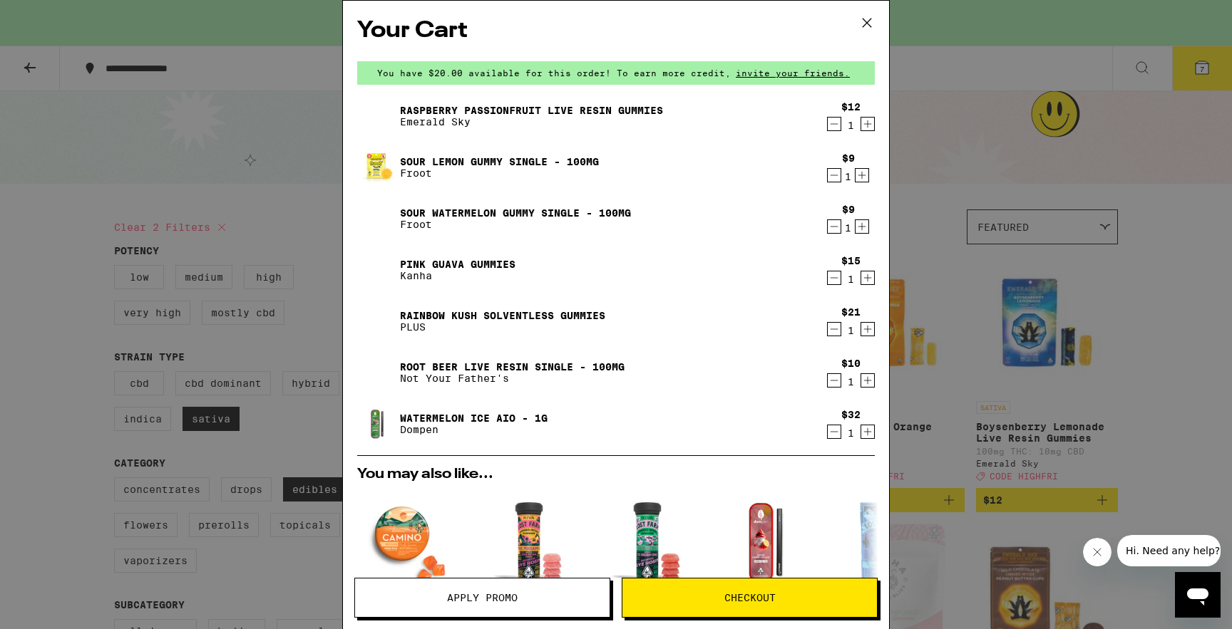
click at [955, 138] on div "Your Cart You have $20.00 available for this order! To earn more credit, invite…" at bounding box center [616, 314] width 1232 height 629
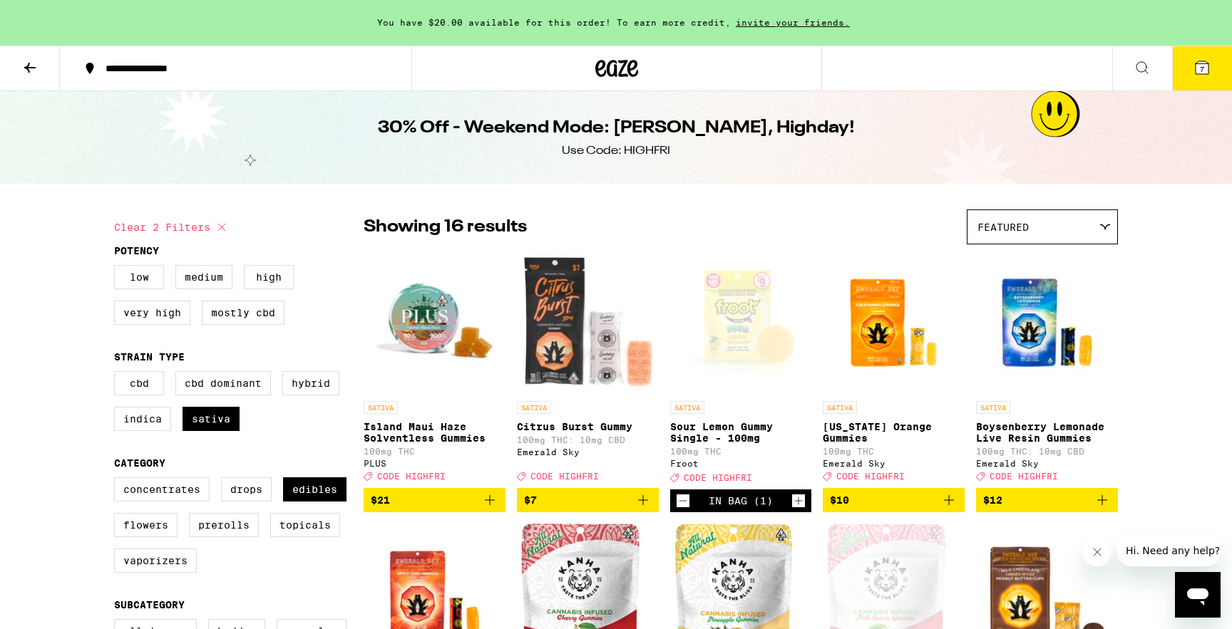
click at [898, 509] on span "$10" at bounding box center [894, 500] width 128 height 17
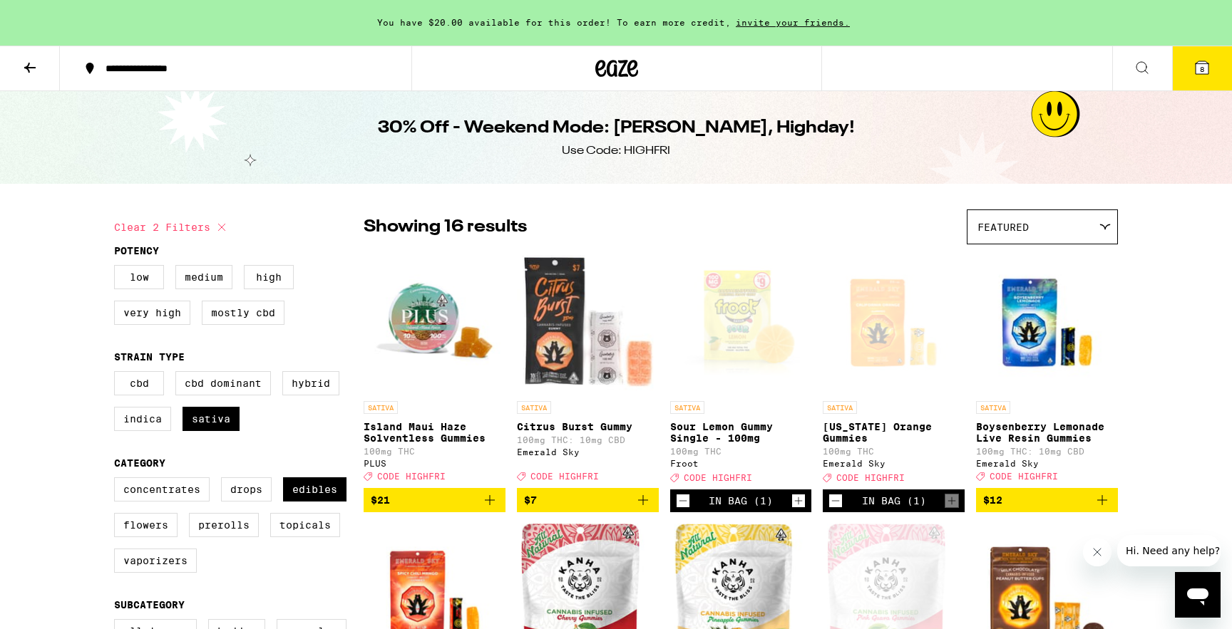
click at [1214, 75] on button "8" at bounding box center [1202, 68] width 60 height 44
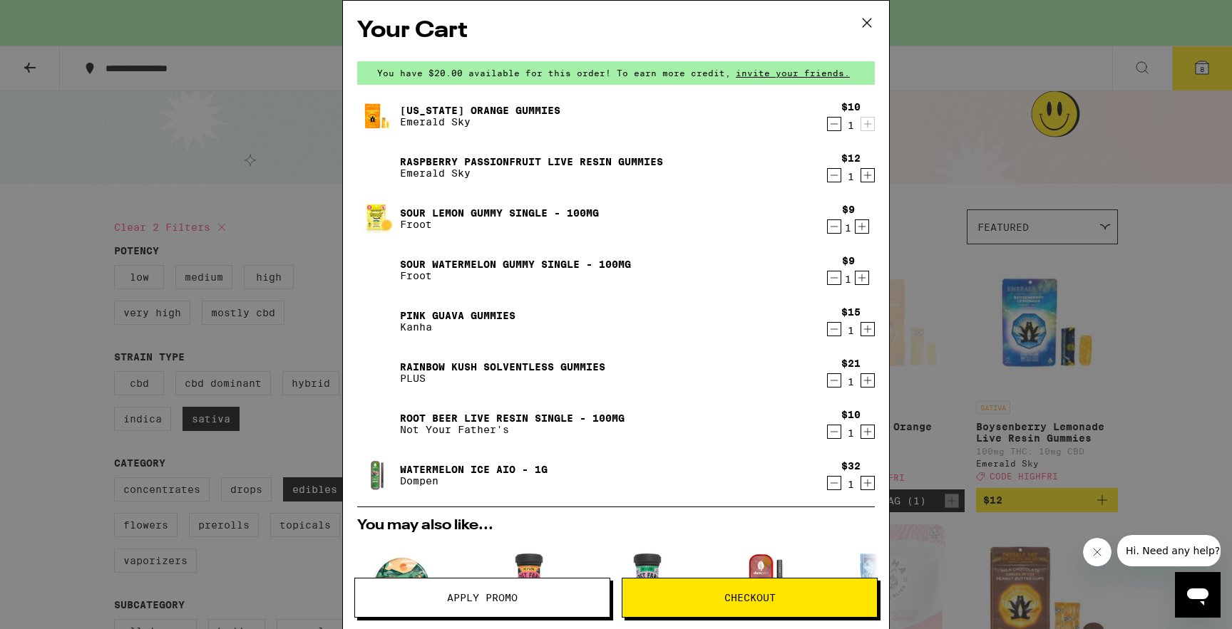
click at [831, 175] on icon "Decrement" at bounding box center [833, 175] width 13 height 17
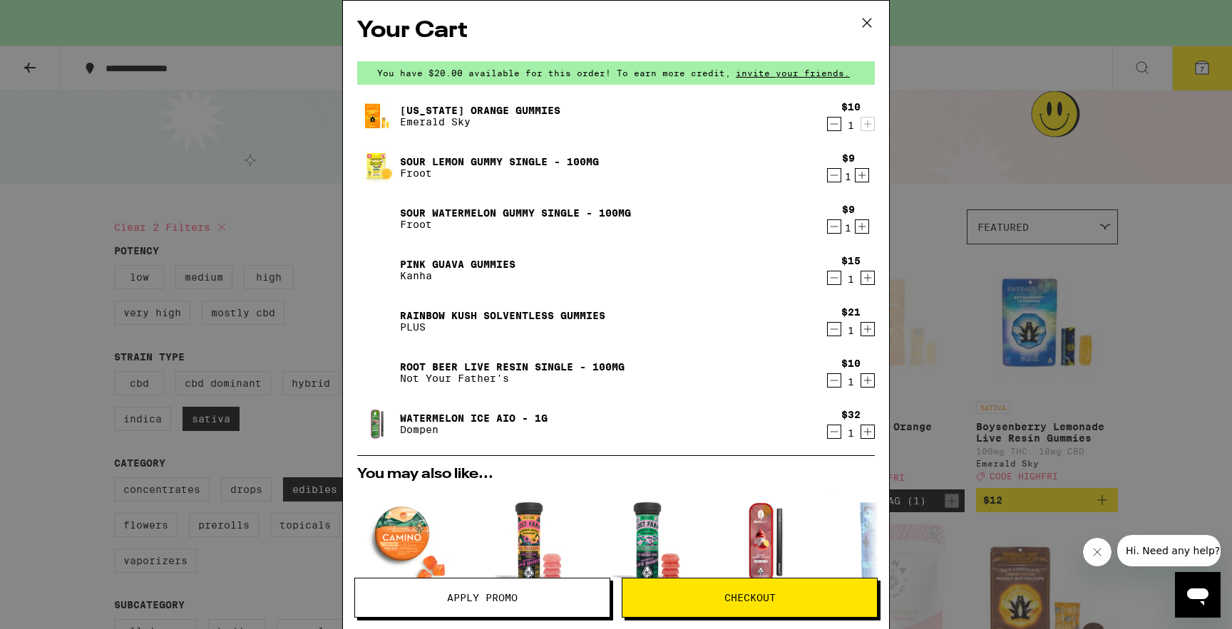
click at [589, 21] on h2 "Your Cart" at bounding box center [615, 31] width 517 height 32
click at [759, 606] on button "Checkout" at bounding box center [750, 598] width 256 height 40
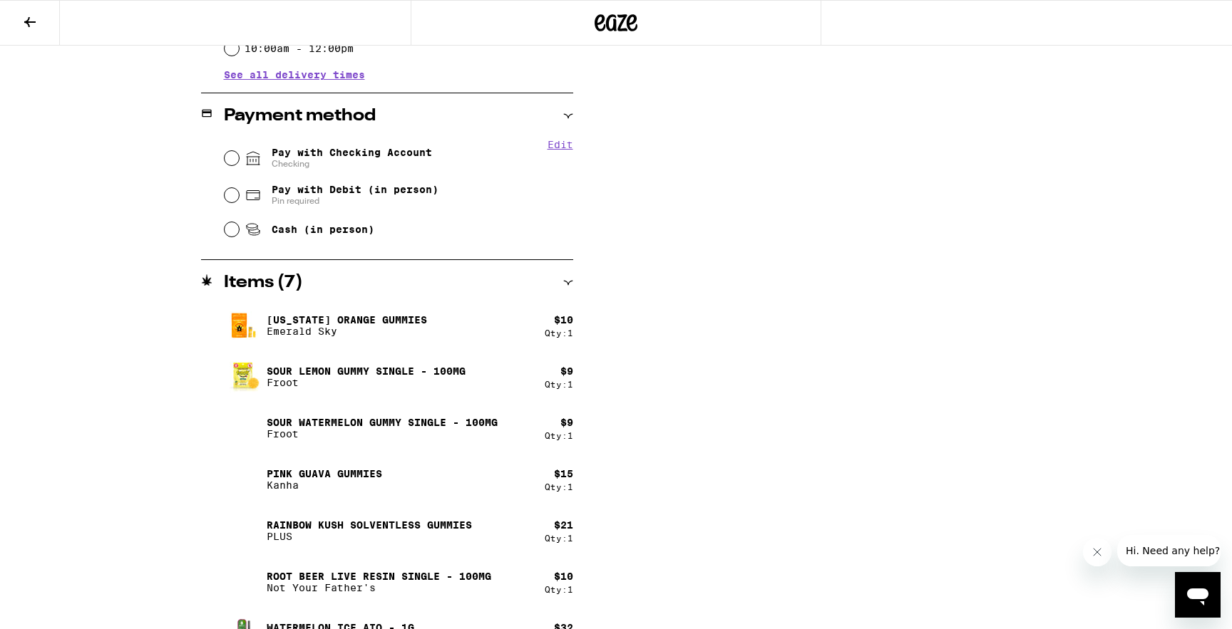
scroll to position [572, 0]
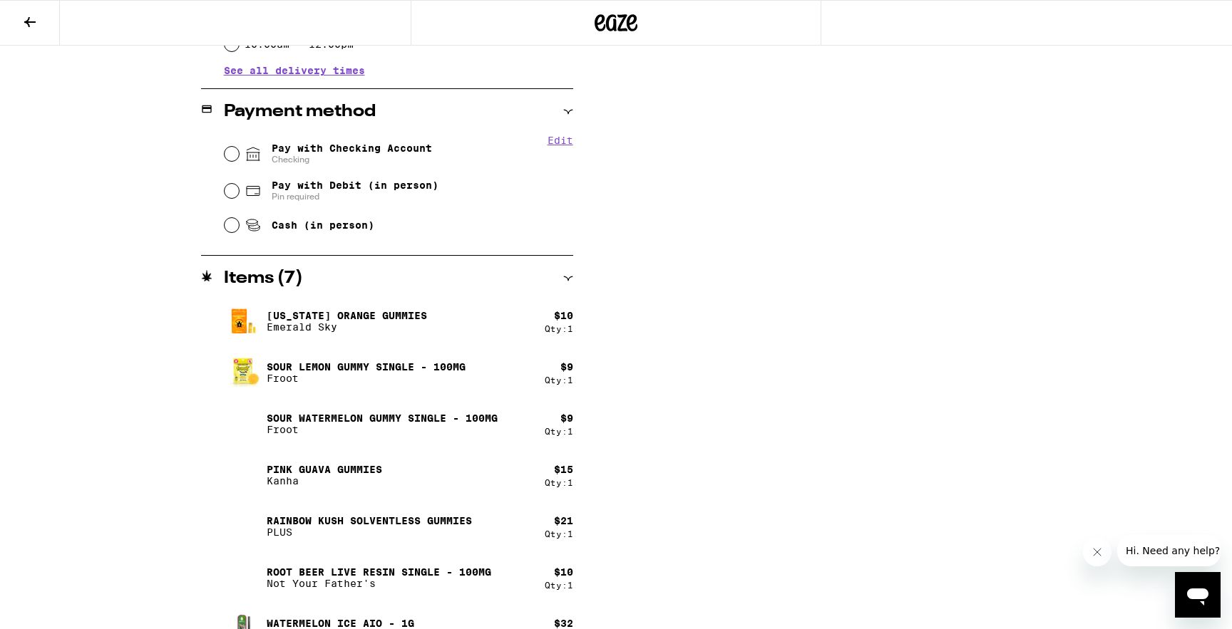
click at [310, 155] on span "Pay with Checking Account Checking" at bounding box center [352, 154] width 160 height 23
click at [239, 155] on input "Pay with Checking Account Checking" at bounding box center [232, 154] width 14 height 14
radio input "true"
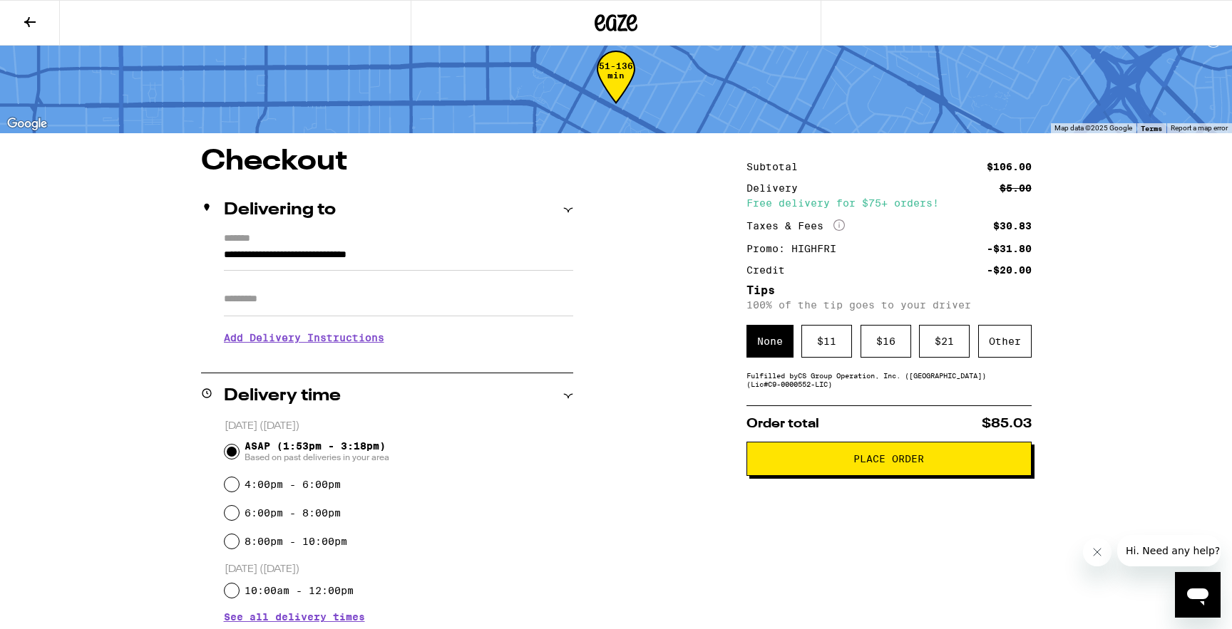
scroll to position [0, 0]
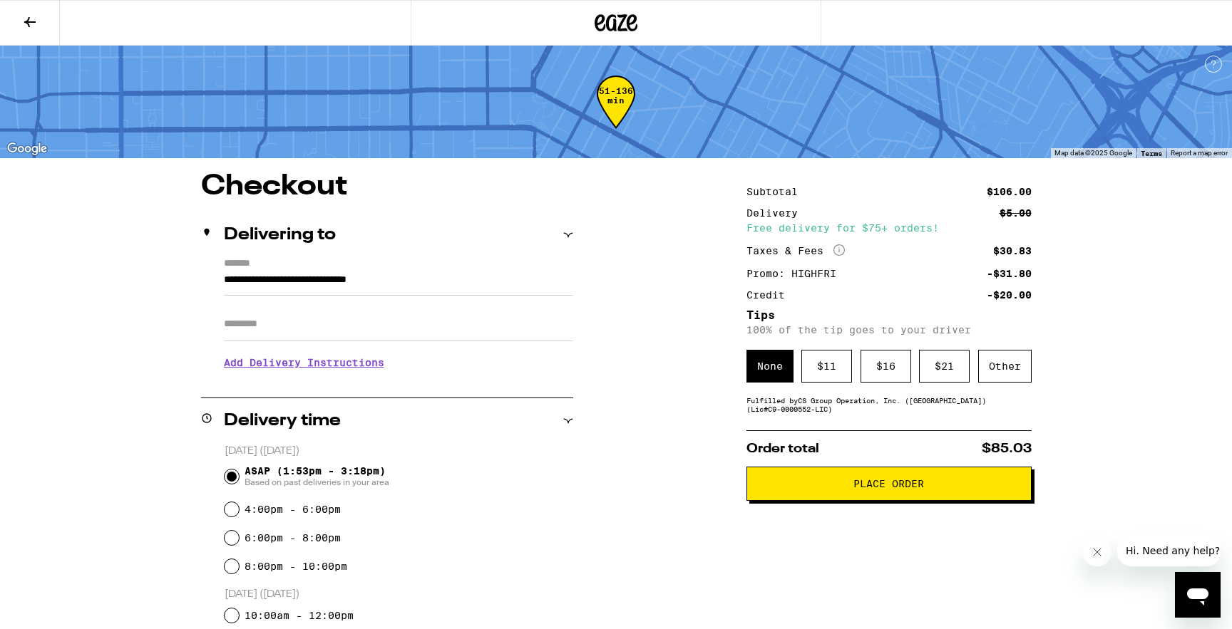
click at [842, 501] on button "Place Order" at bounding box center [888, 484] width 285 height 34
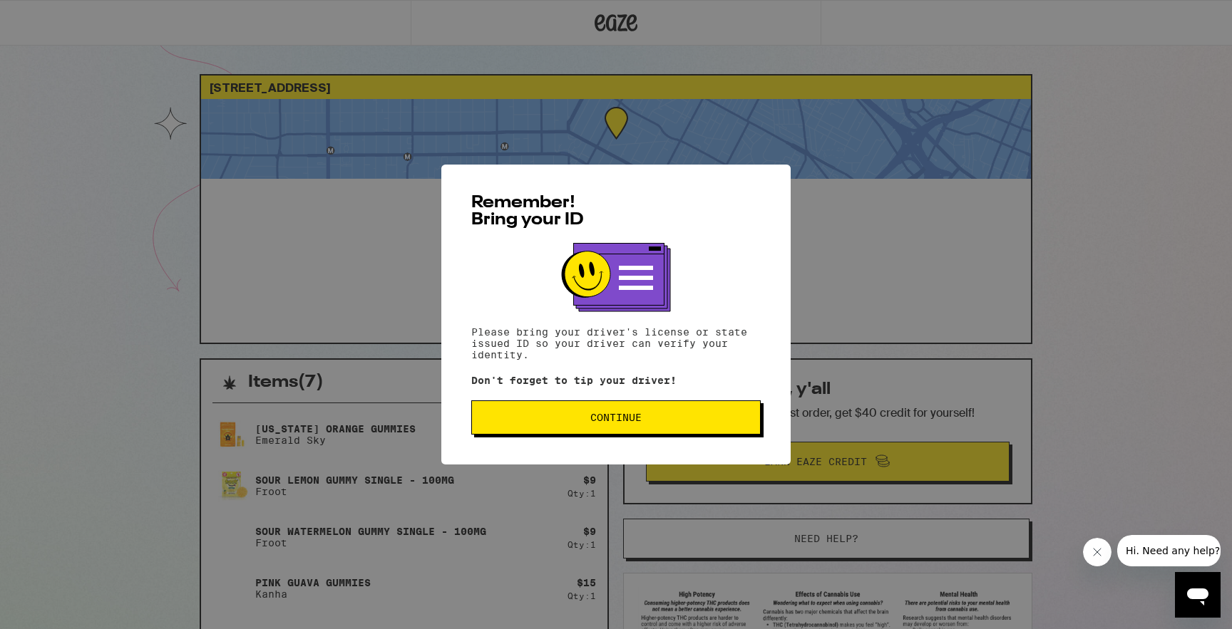
click at [589, 427] on button "Continue" at bounding box center [615, 418] width 289 height 34
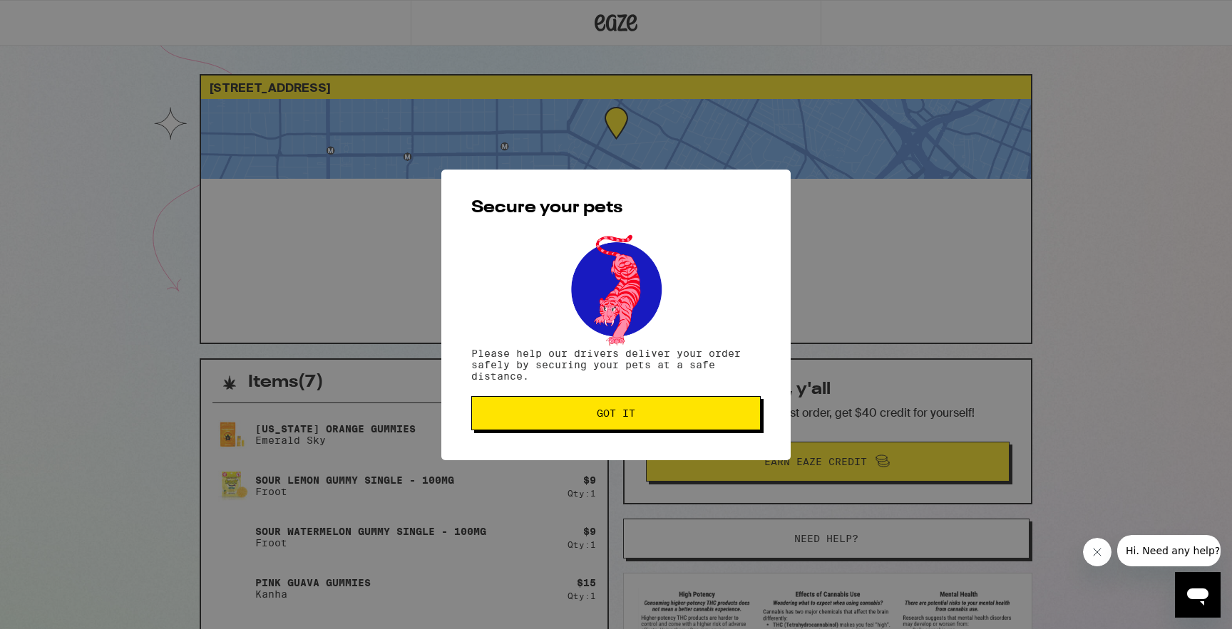
click at [589, 427] on button "Got it" at bounding box center [615, 413] width 289 height 34
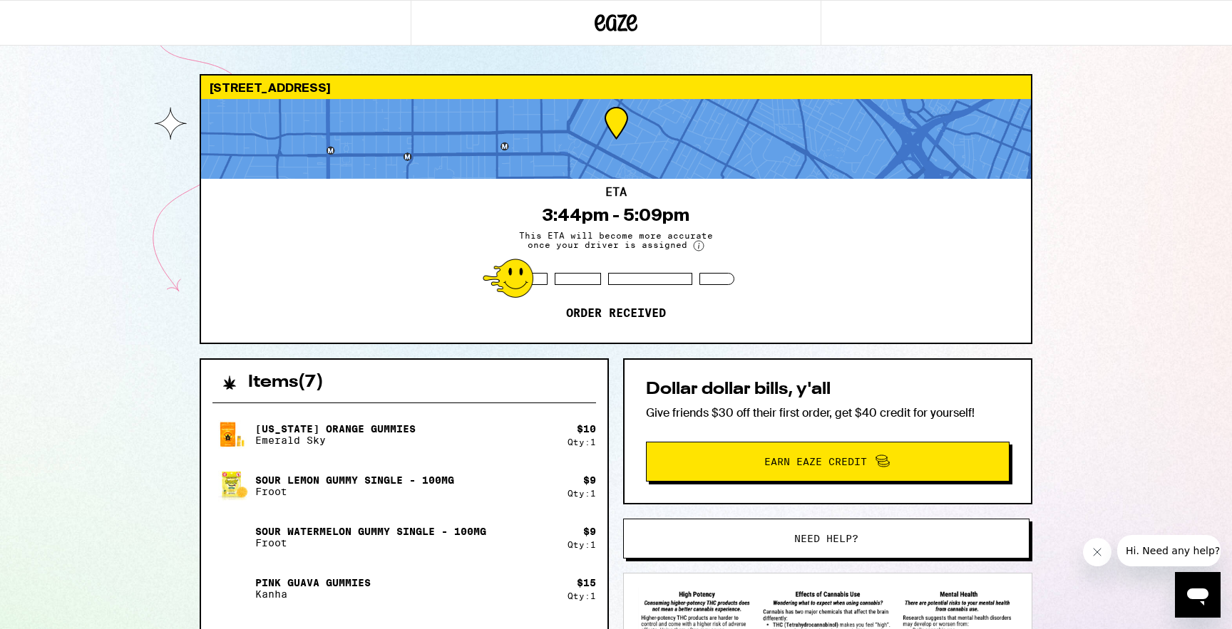
scroll to position [386, 0]
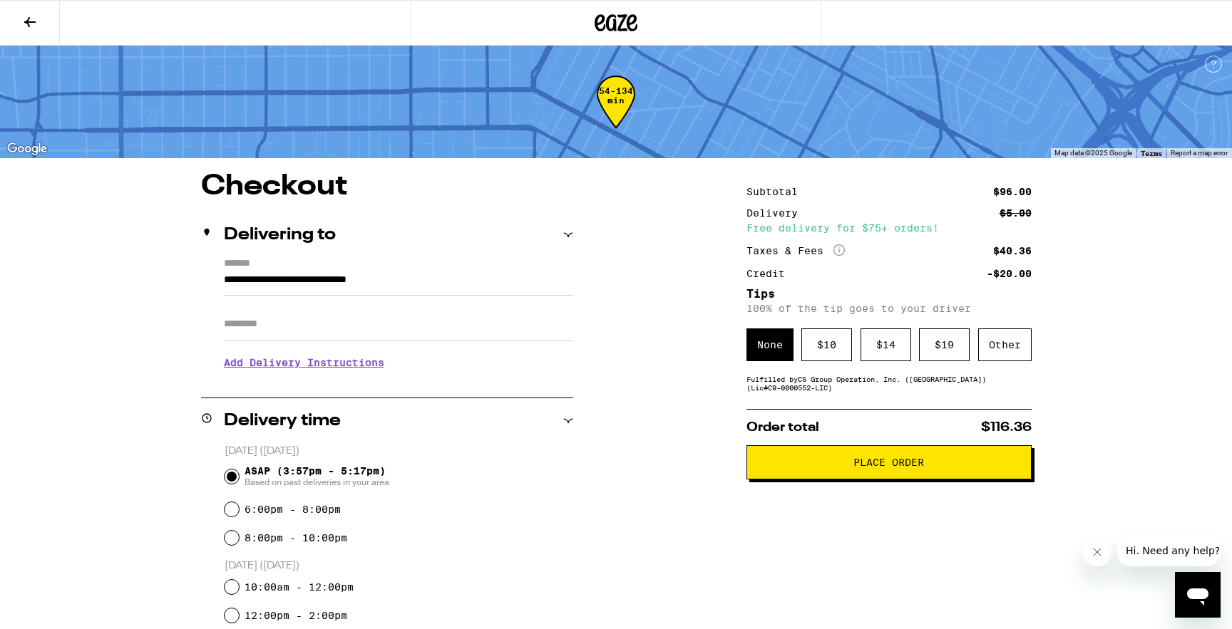
click at [33, 19] on icon at bounding box center [29, 22] width 17 height 17
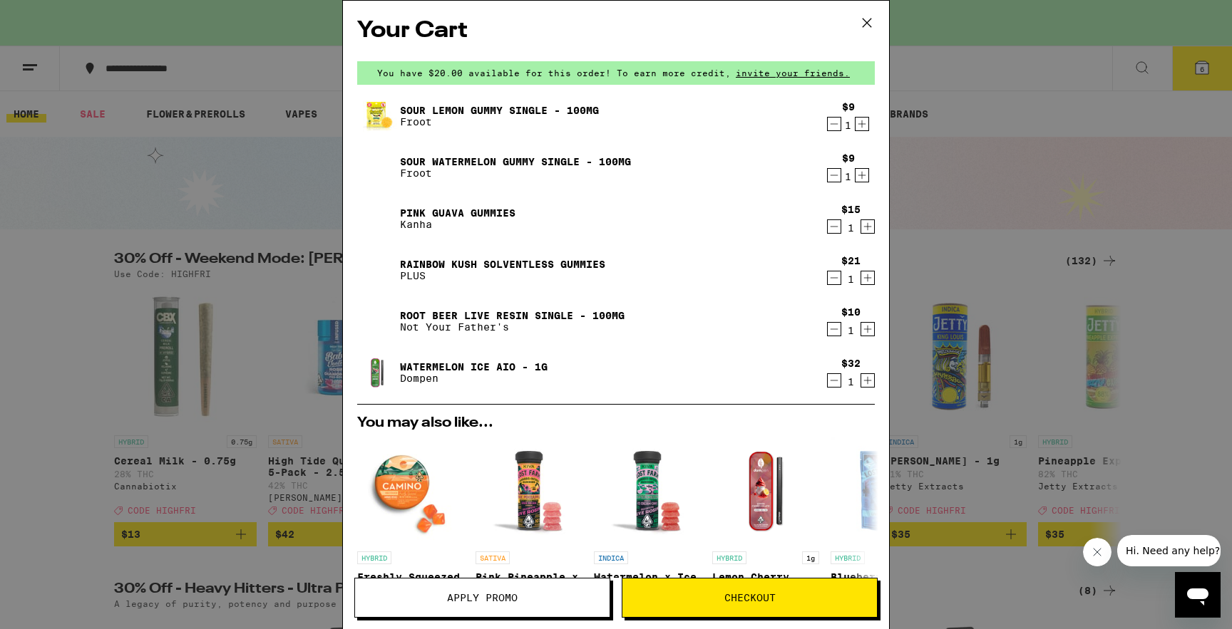
click at [515, 593] on span "Apply Promo" at bounding box center [482, 598] width 71 height 10
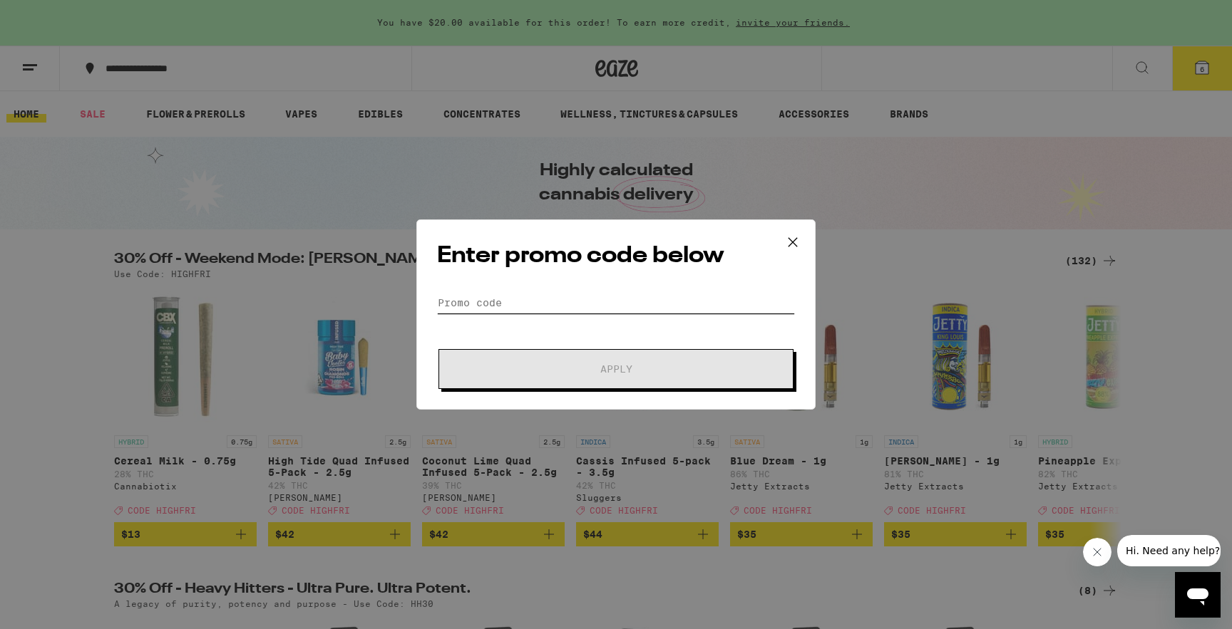
click at [616, 304] on input "Promo Code" at bounding box center [616, 302] width 358 height 21
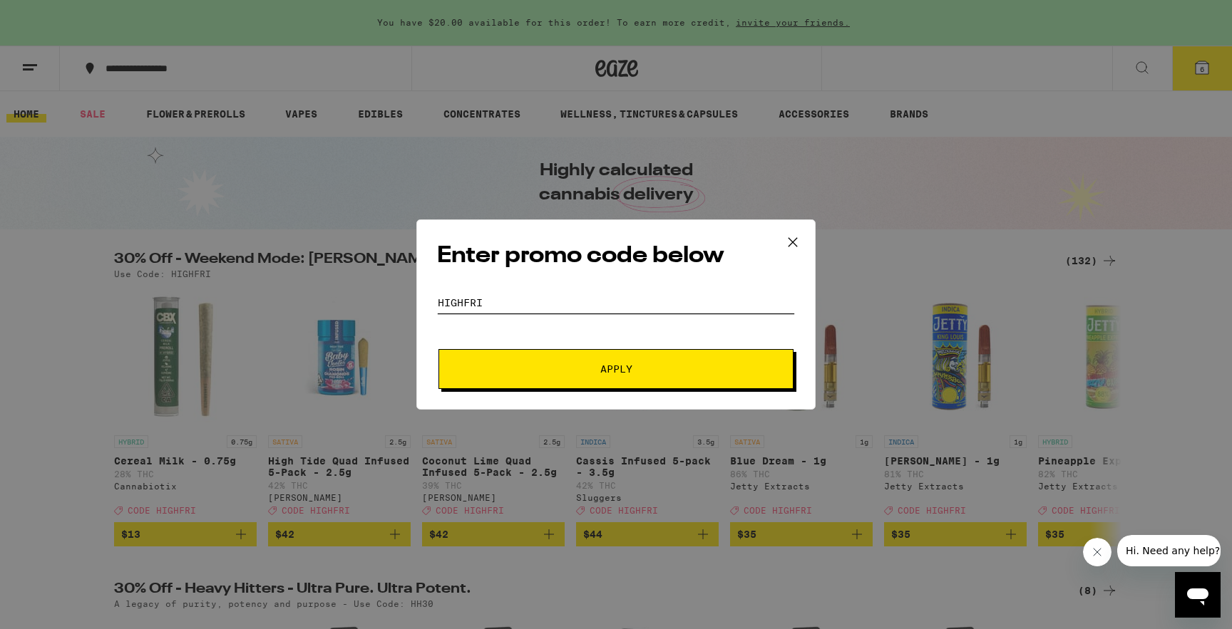
type input "highfri"
click at [438, 349] on button "Apply" at bounding box center [615, 369] width 355 height 40
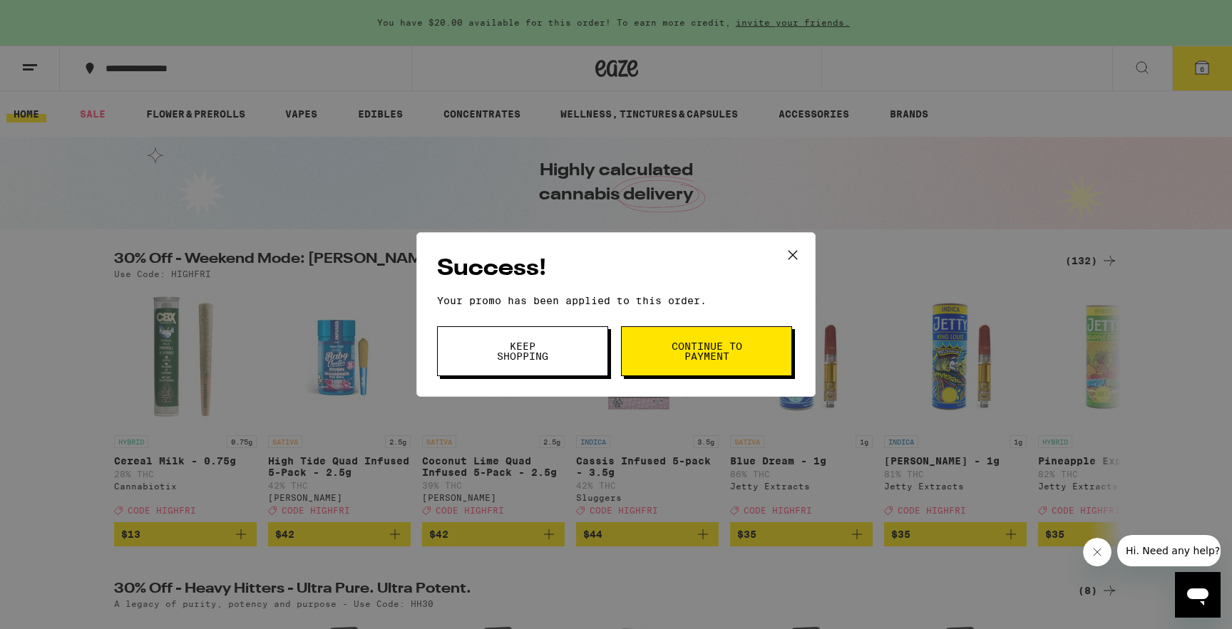
click at [799, 249] on icon at bounding box center [792, 254] width 21 height 21
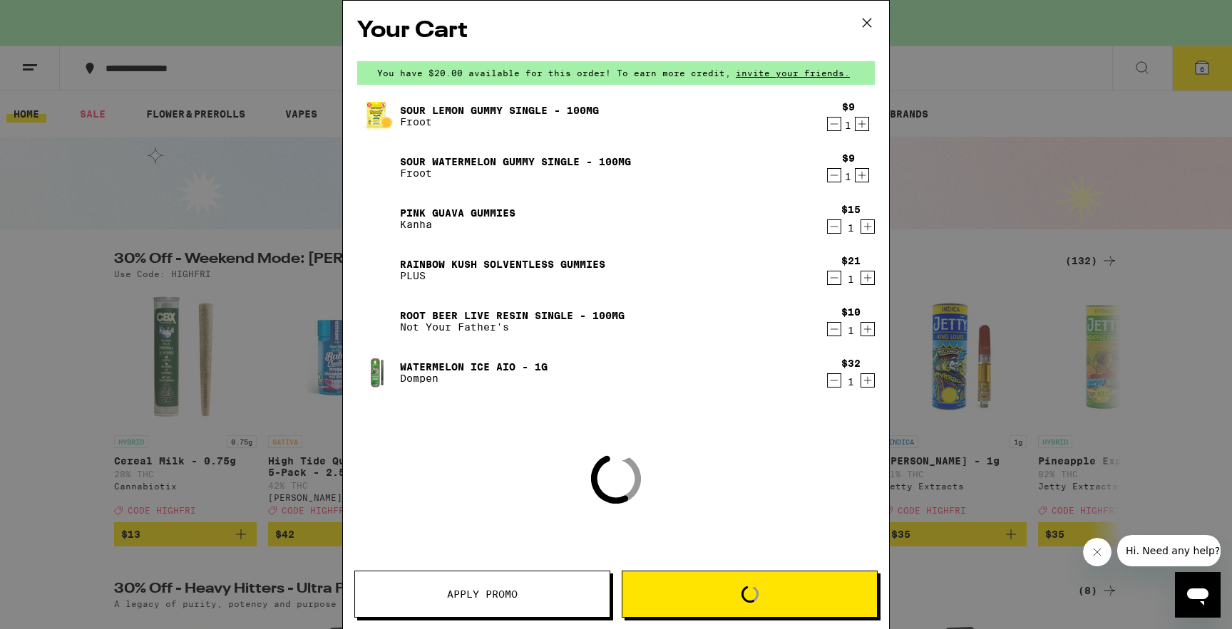
click at [1185, 90] on div "Your Cart You have $20.00 available for this order! To earn more credit, invite…" at bounding box center [616, 314] width 1232 height 629
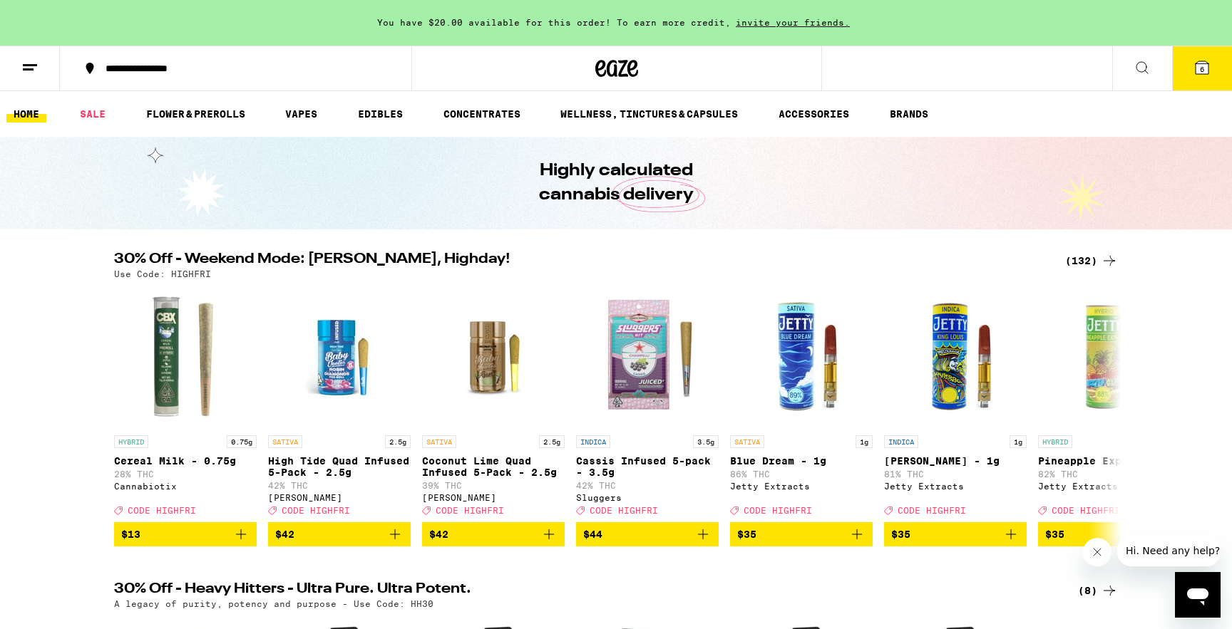
click at [1196, 59] on icon at bounding box center [1201, 67] width 17 height 17
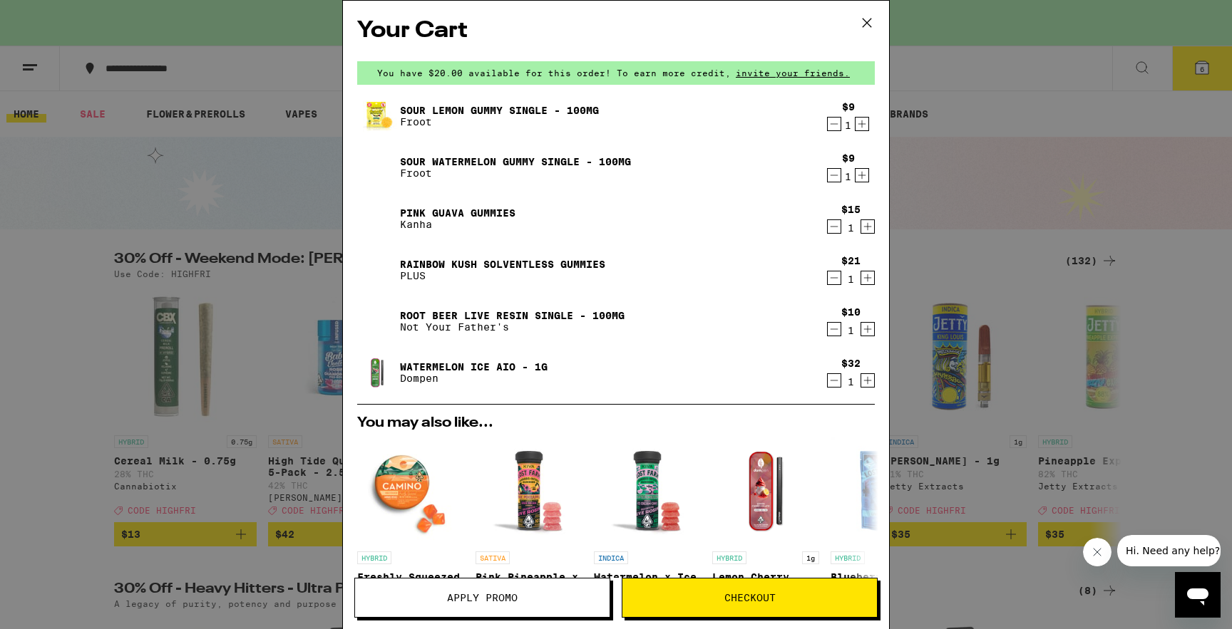
click at [1033, 73] on div "Your Cart You have $20.00 available for this order! To earn more credit, invite…" at bounding box center [616, 314] width 1232 height 629
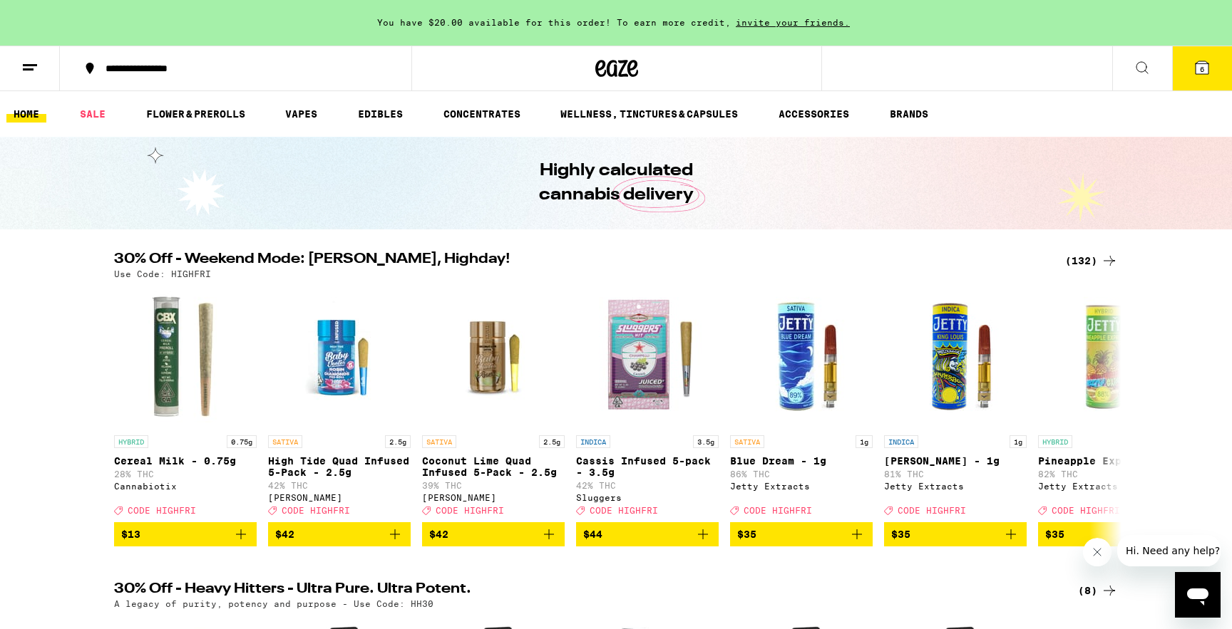
click at [1071, 259] on div "(132)" at bounding box center [1091, 260] width 53 height 17
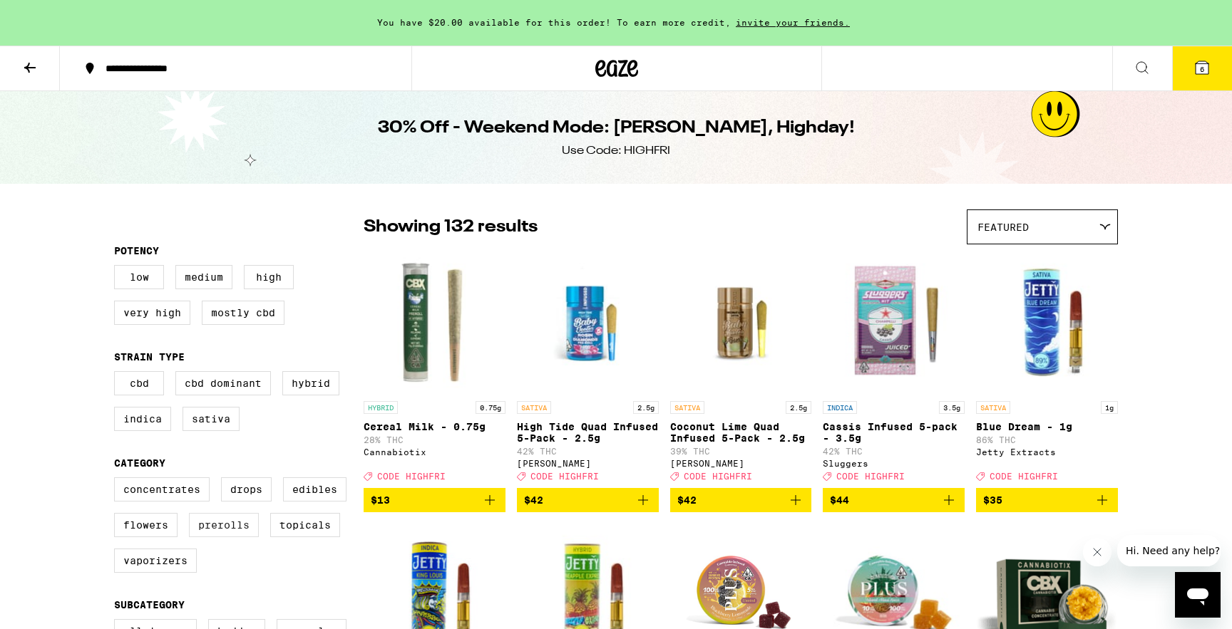
click at [219, 535] on label "Prerolls" at bounding box center [224, 525] width 70 height 24
click at [118, 480] on input "Prerolls" at bounding box center [117, 480] width 1 height 1
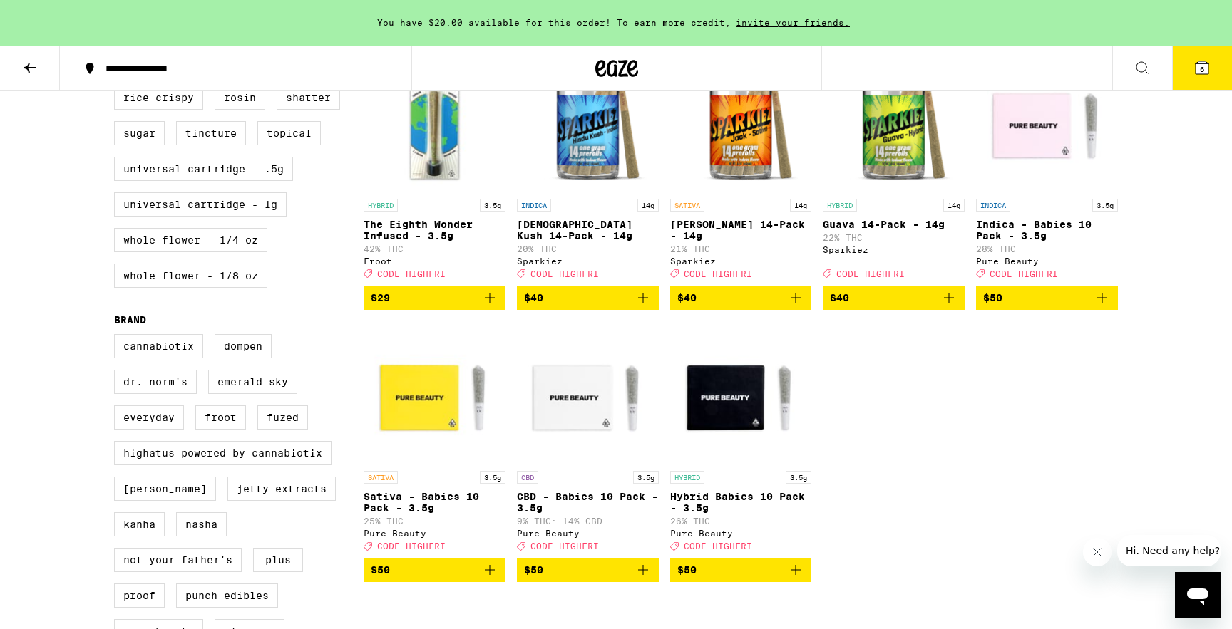
scroll to position [750, 0]
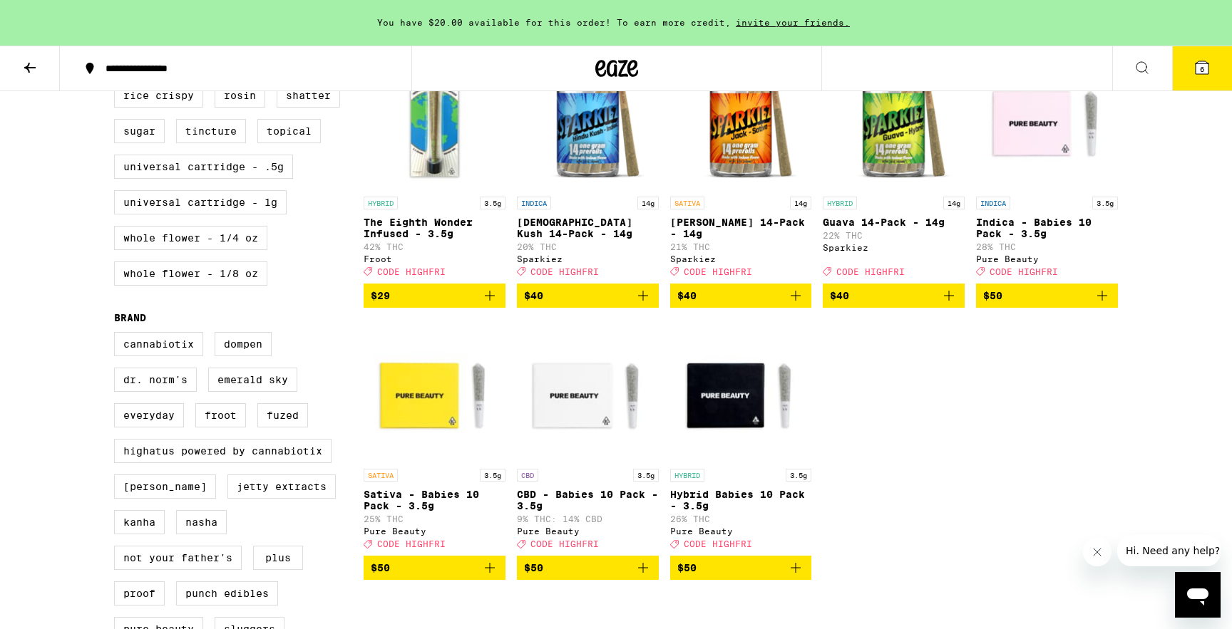
click at [447, 165] on img "Open page for The Eighth Wonder Infused - 3.5g from Froot" at bounding box center [434, 118] width 142 height 143
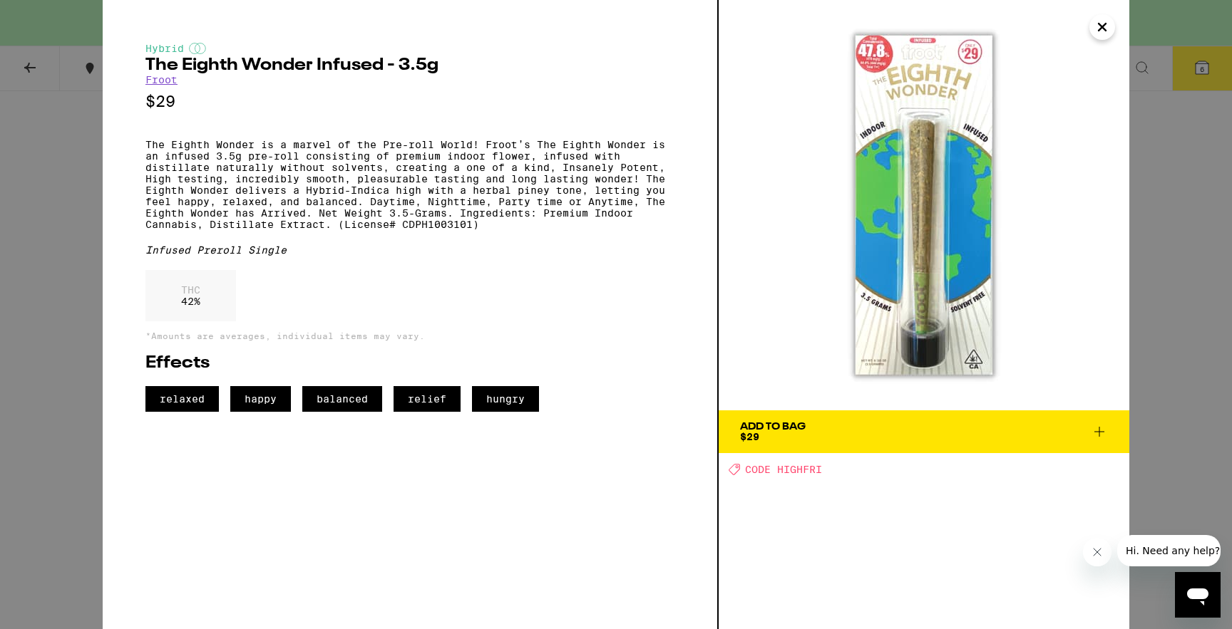
click at [1173, 207] on div "Hybrid The Eighth Wonder Infused - 3.5g Froot $29 The Eighth Wonder is a marvel…" at bounding box center [616, 314] width 1232 height 629
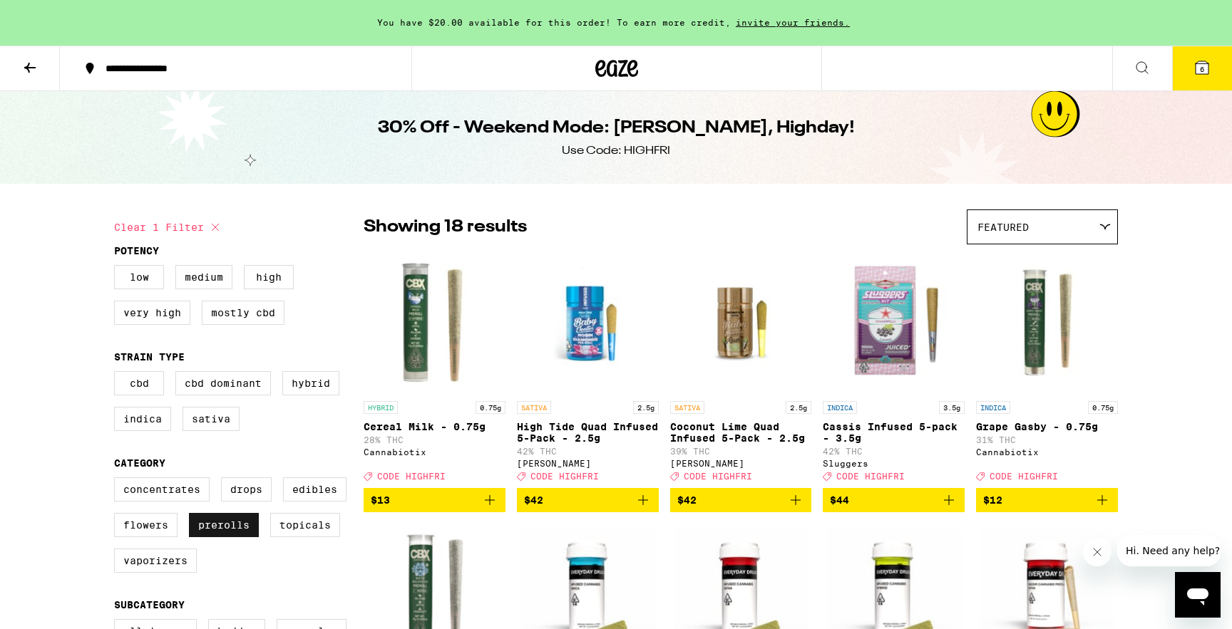
click at [220, 536] on label "Prerolls" at bounding box center [224, 525] width 70 height 24
click at [118, 480] on input "Prerolls" at bounding box center [117, 480] width 1 height 1
checkbox input "false"
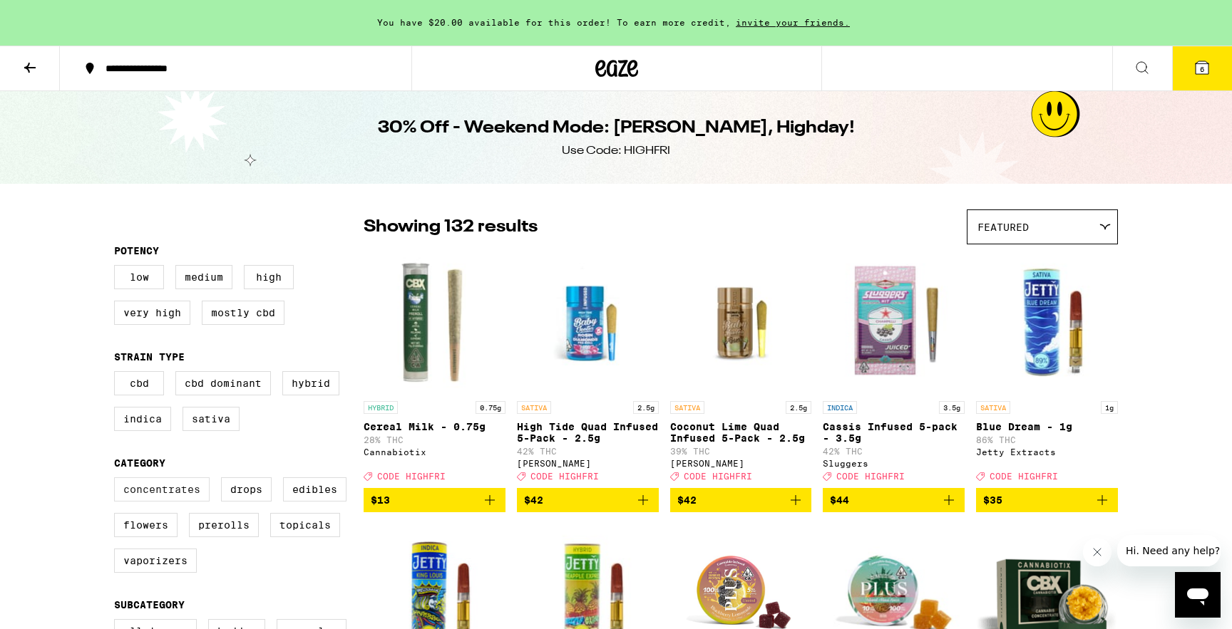
click at [189, 502] on label "Concentrates" at bounding box center [162, 490] width 96 height 24
click at [118, 480] on input "Concentrates" at bounding box center [117, 480] width 1 height 1
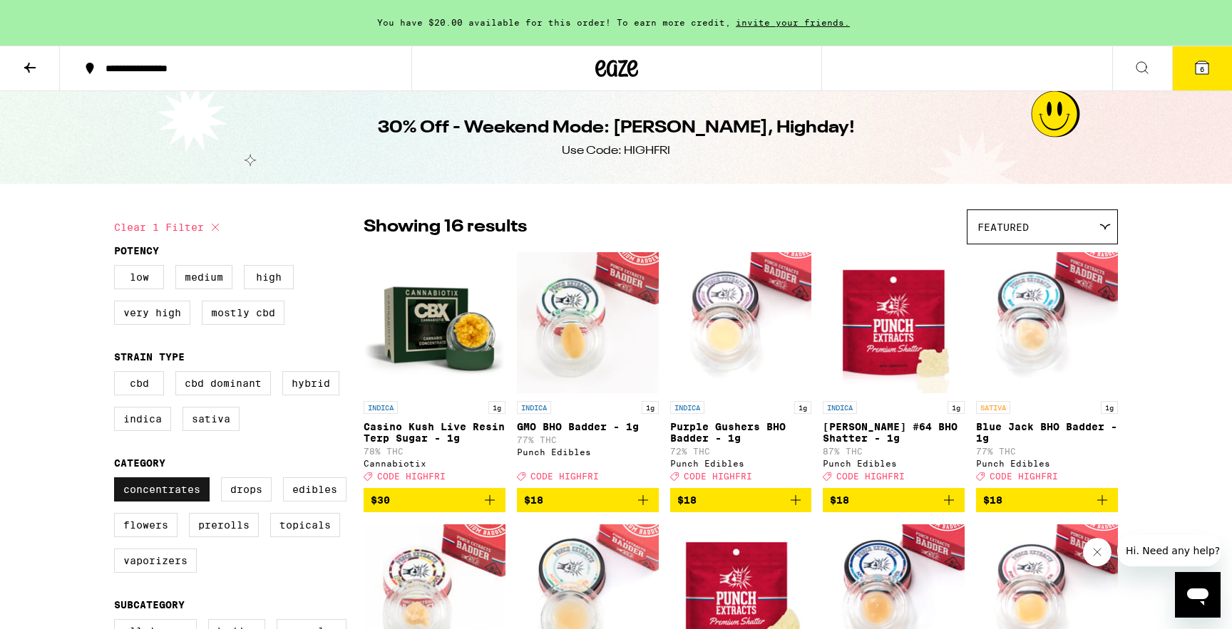
click at [189, 502] on label "Concentrates" at bounding box center [162, 490] width 96 height 24
click at [118, 480] on input "Concentrates" at bounding box center [117, 480] width 1 height 1
checkbox input "false"
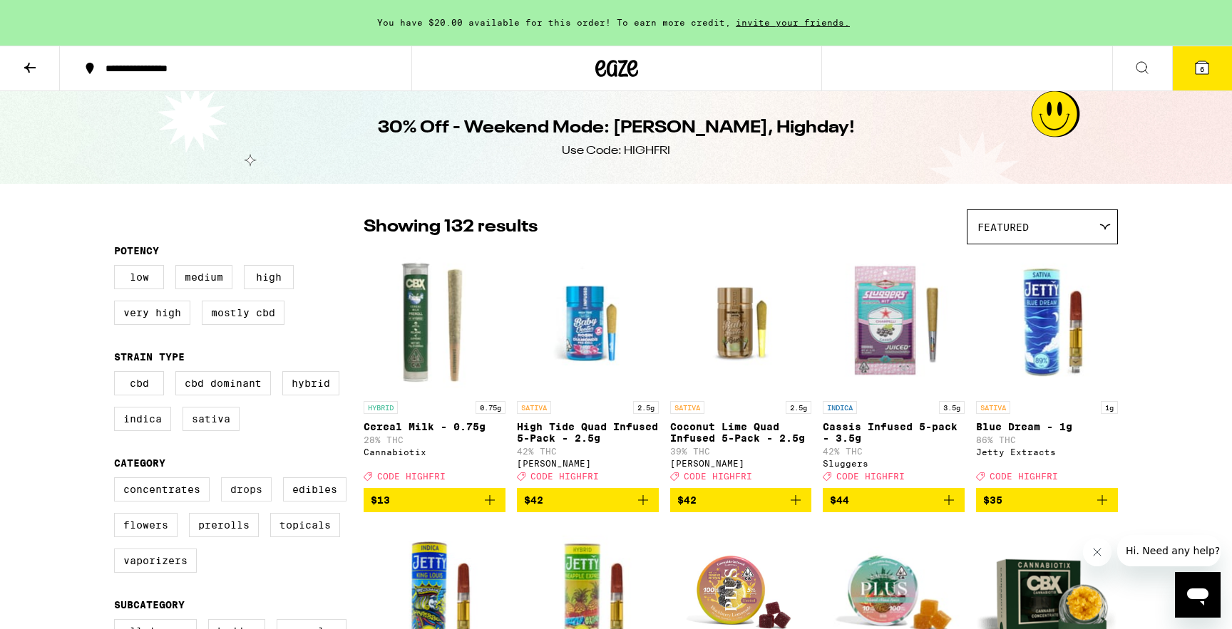
click at [232, 499] on label "Drops" at bounding box center [246, 490] width 51 height 24
click at [118, 480] on input "Drops" at bounding box center [117, 480] width 1 height 1
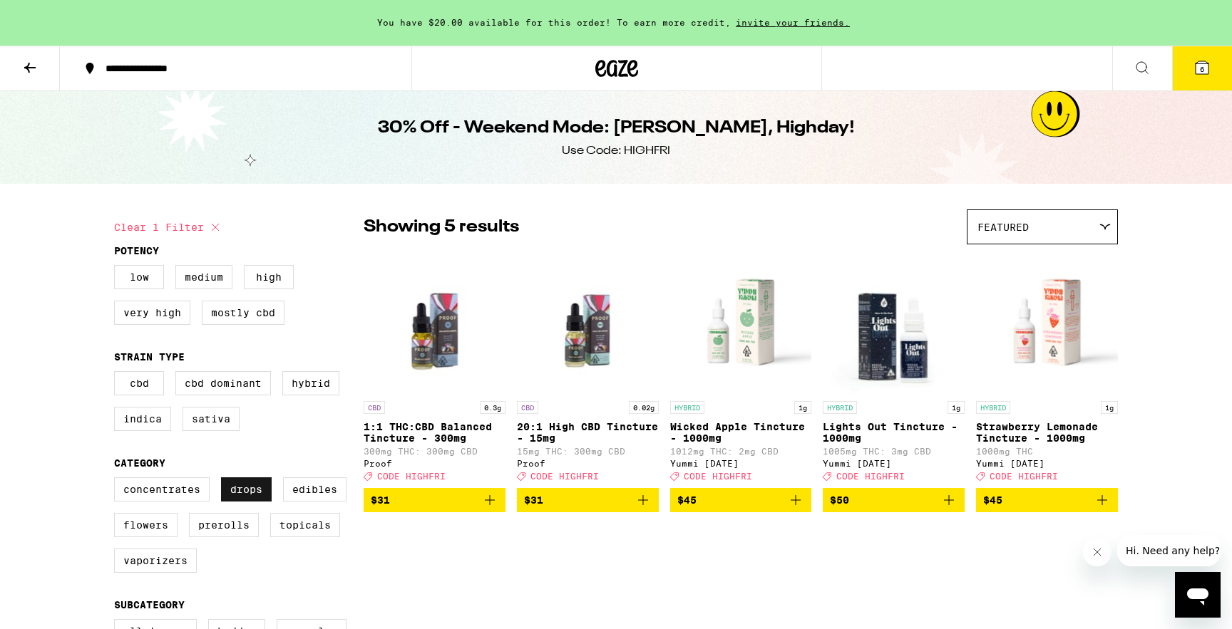
click at [232, 499] on label "Drops" at bounding box center [246, 490] width 51 height 24
click at [118, 480] on input "Drops" at bounding box center [117, 480] width 1 height 1
checkbox input "false"
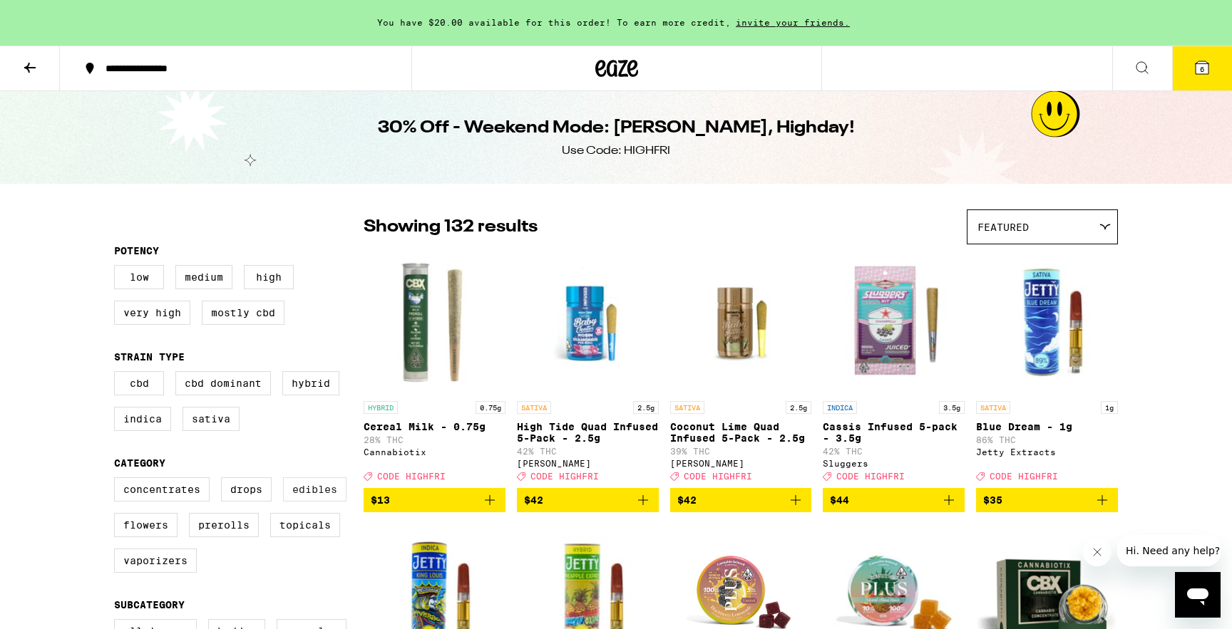
click at [316, 502] on label "Edibles" at bounding box center [314, 490] width 63 height 24
click at [118, 480] on input "Edibles" at bounding box center [117, 480] width 1 height 1
checkbox input "true"
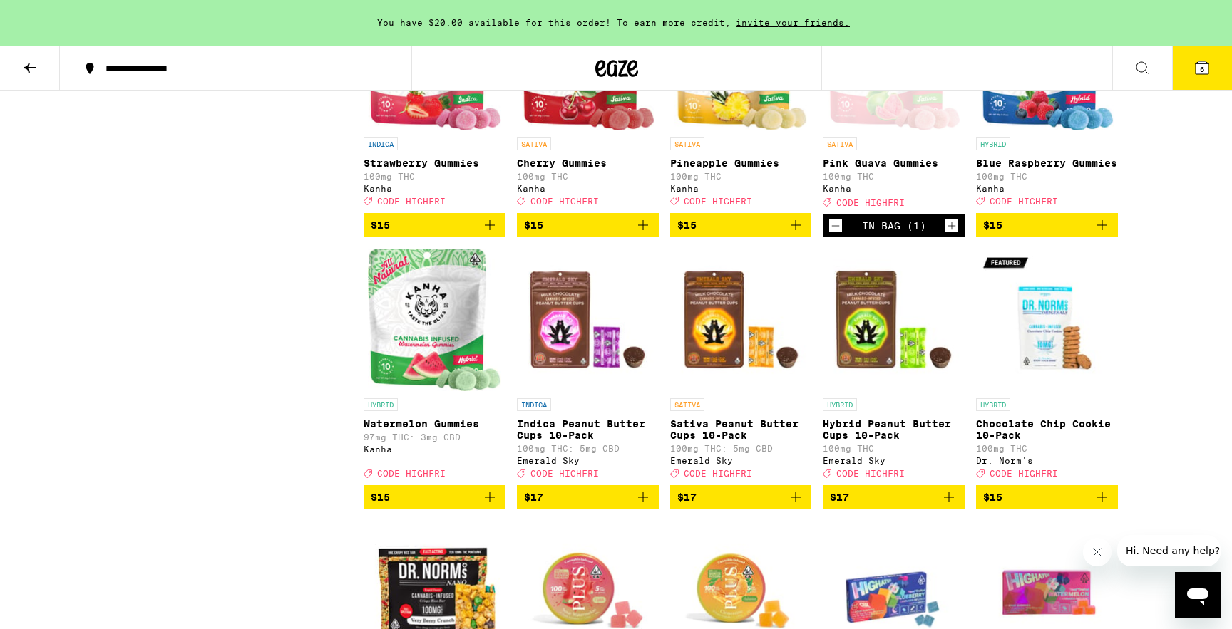
scroll to position [1900, 0]
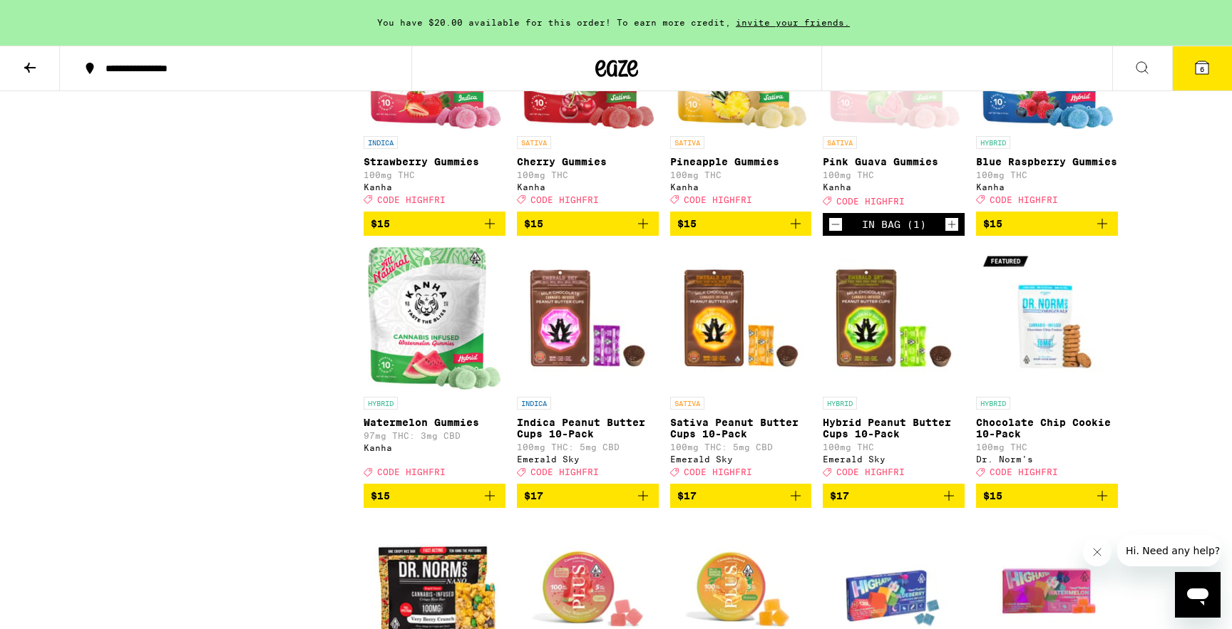
click at [1191, 72] on button "6" at bounding box center [1202, 68] width 60 height 44
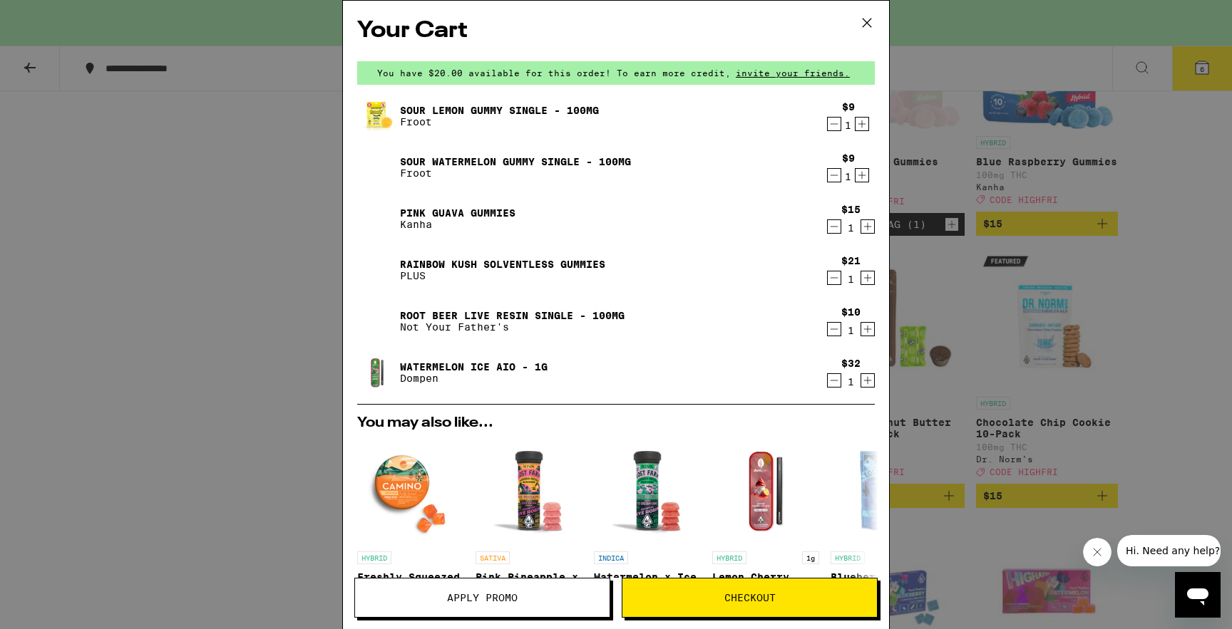
click at [257, 355] on div "Your Cart You have $20.00 available for this order! To earn more credit, invite…" at bounding box center [616, 314] width 1232 height 629
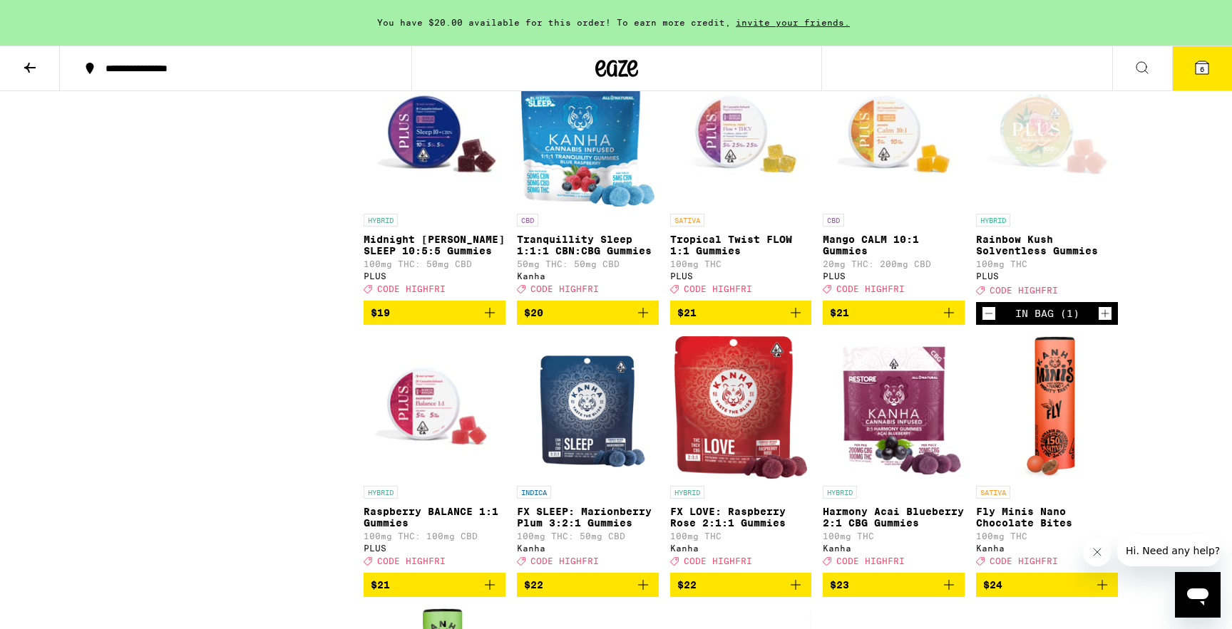
scroll to position [3177, 0]
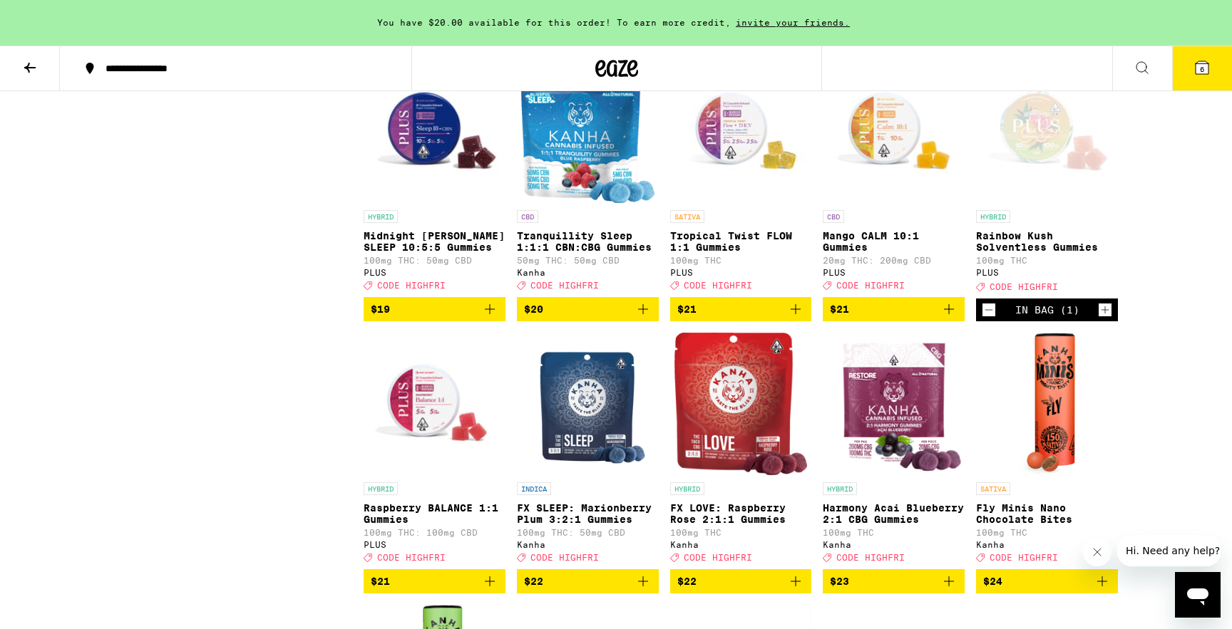
click at [1209, 63] on icon at bounding box center [1201, 67] width 17 height 17
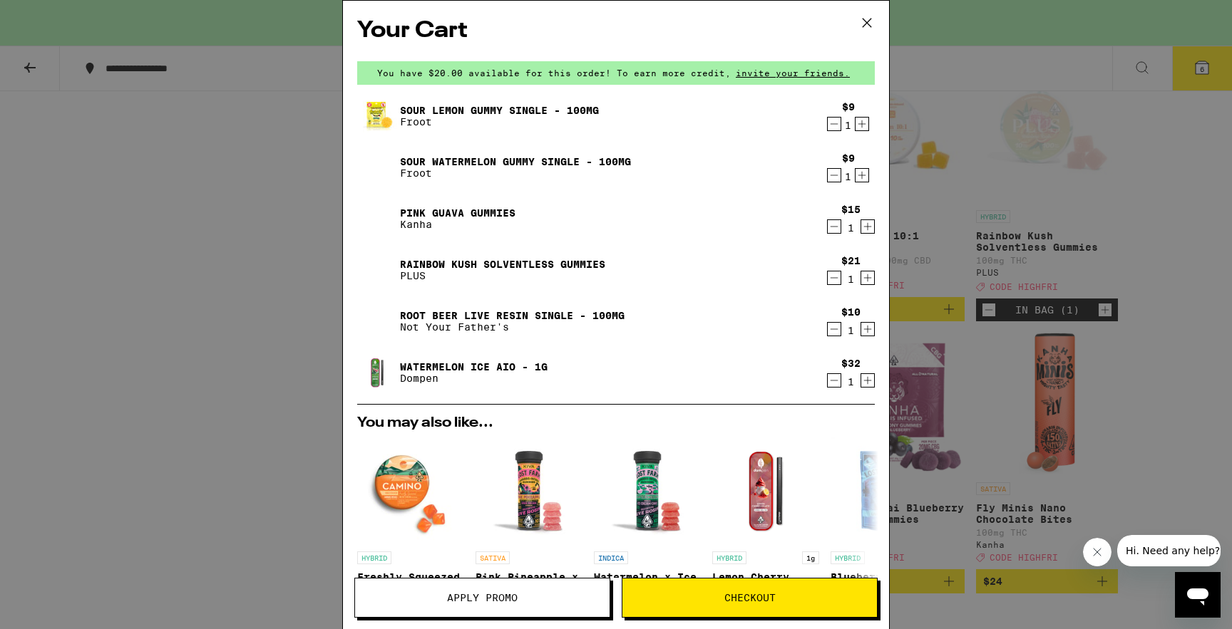
click at [301, 279] on div "Your Cart You have $20.00 available for this order! To earn more credit, invite…" at bounding box center [616, 314] width 1232 height 629
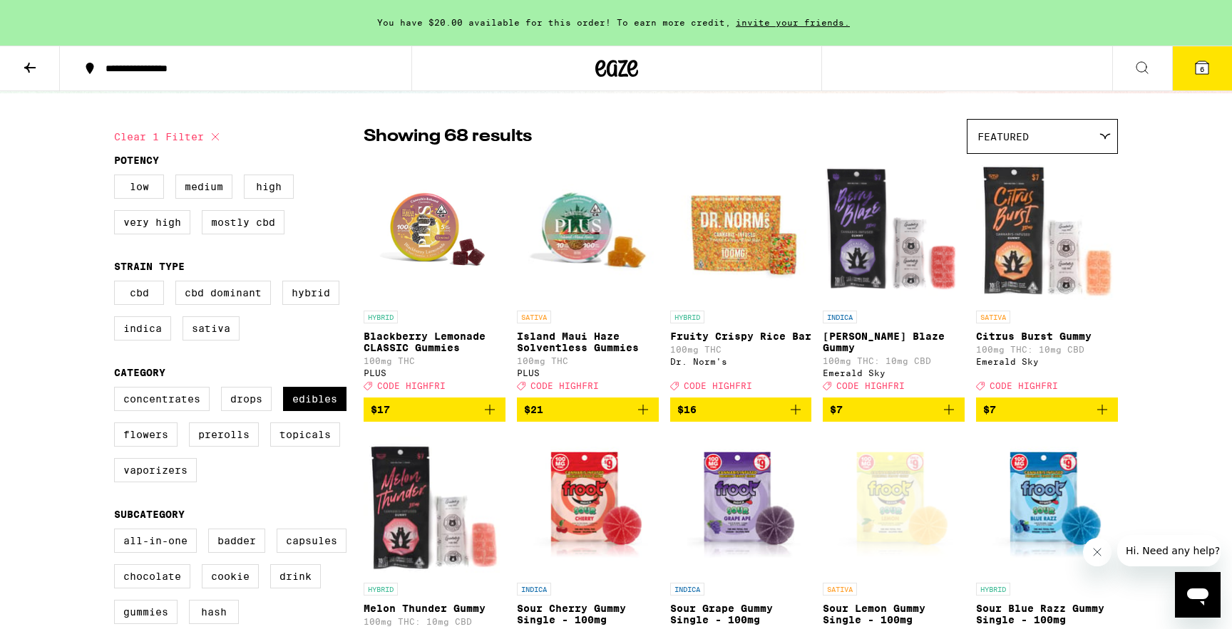
scroll to position [70, 0]
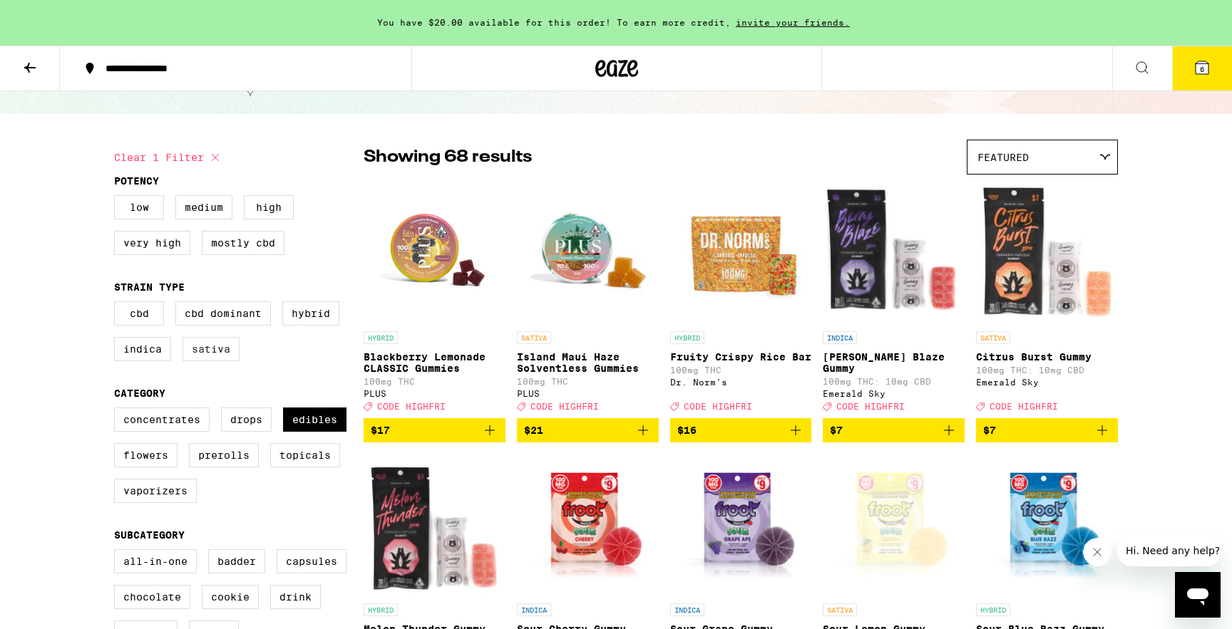
click at [227, 361] on label "Sativa" at bounding box center [210, 349] width 57 height 24
click at [118, 304] on input "Sativa" at bounding box center [117, 304] width 1 height 1
checkbox input "true"
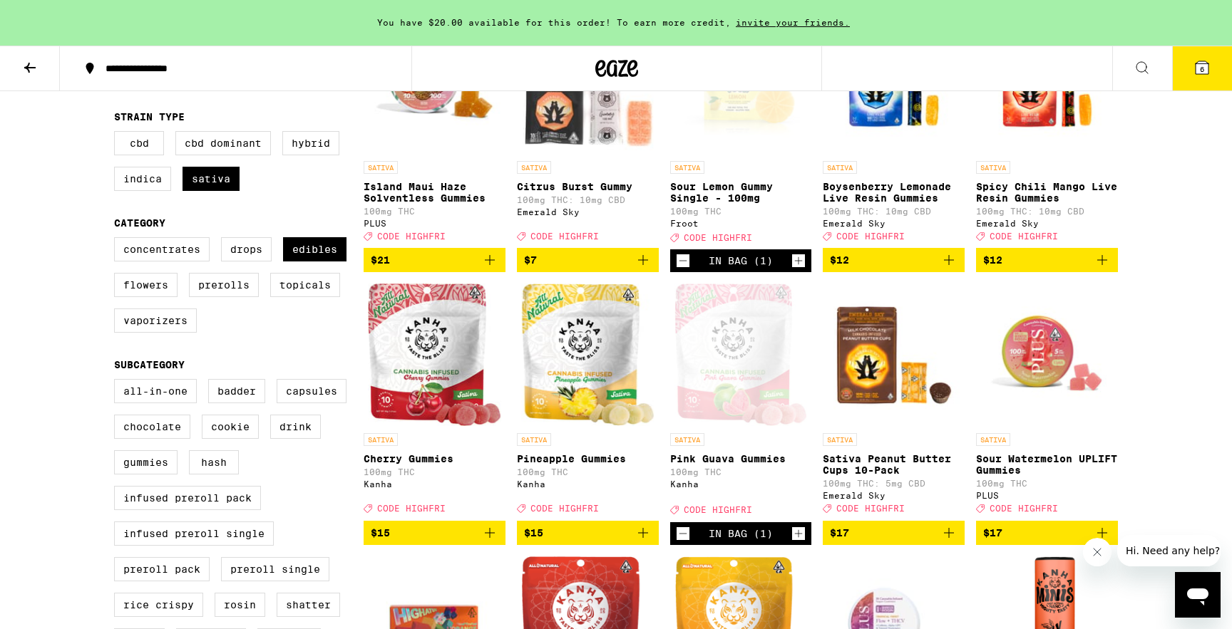
scroll to position [335, 0]
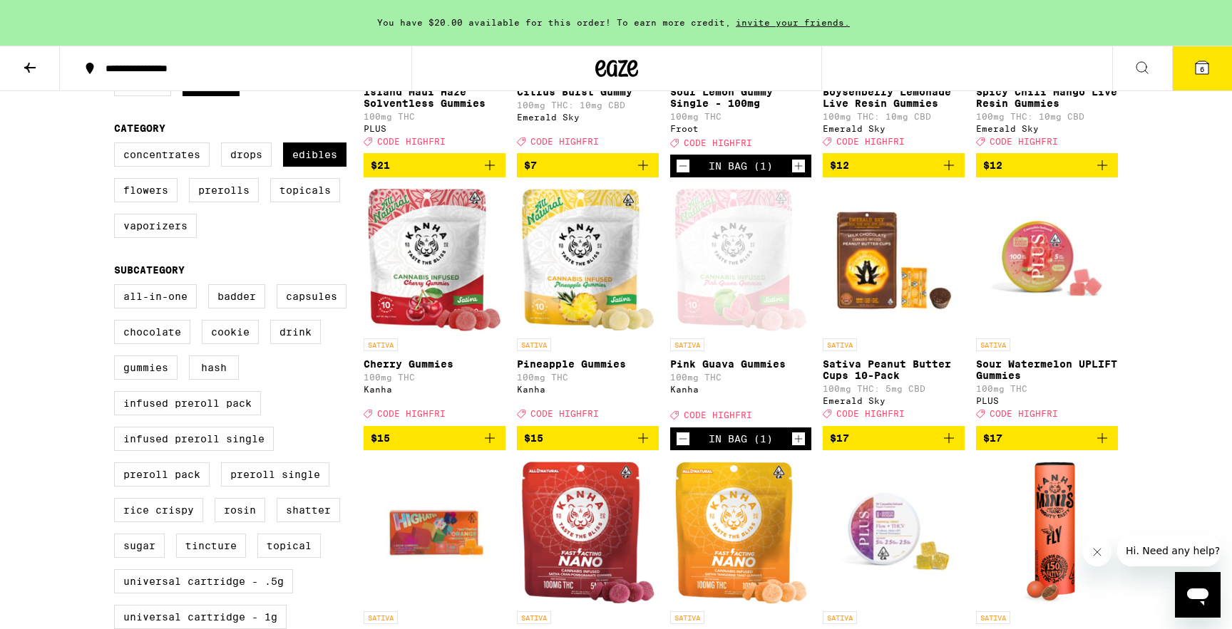
click at [1071, 447] on span "$17" at bounding box center [1047, 438] width 128 height 17
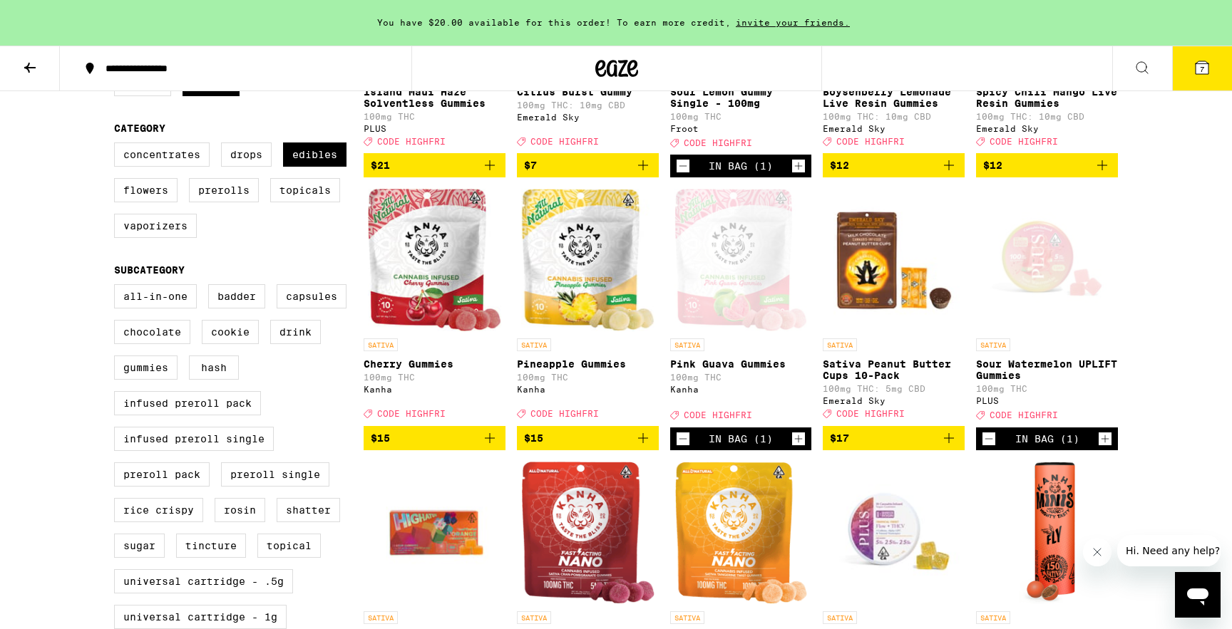
click at [1206, 66] on icon at bounding box center [1201, 67] width 13 height 13
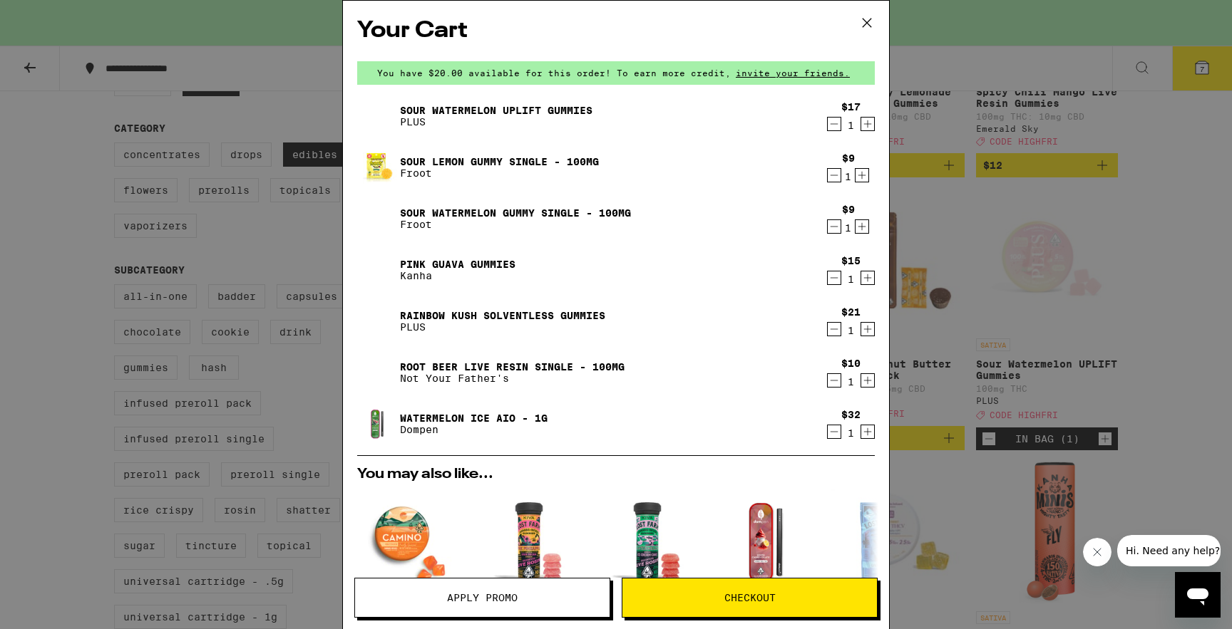
click at [599, 429] on div "Watermelon Ice AIO - 1g Dompen" at bounding box center [588, 424] width 463 height 40
click at [829, 175] on icon "Decrement" at bounding box center [833, 175] width 13 height 17
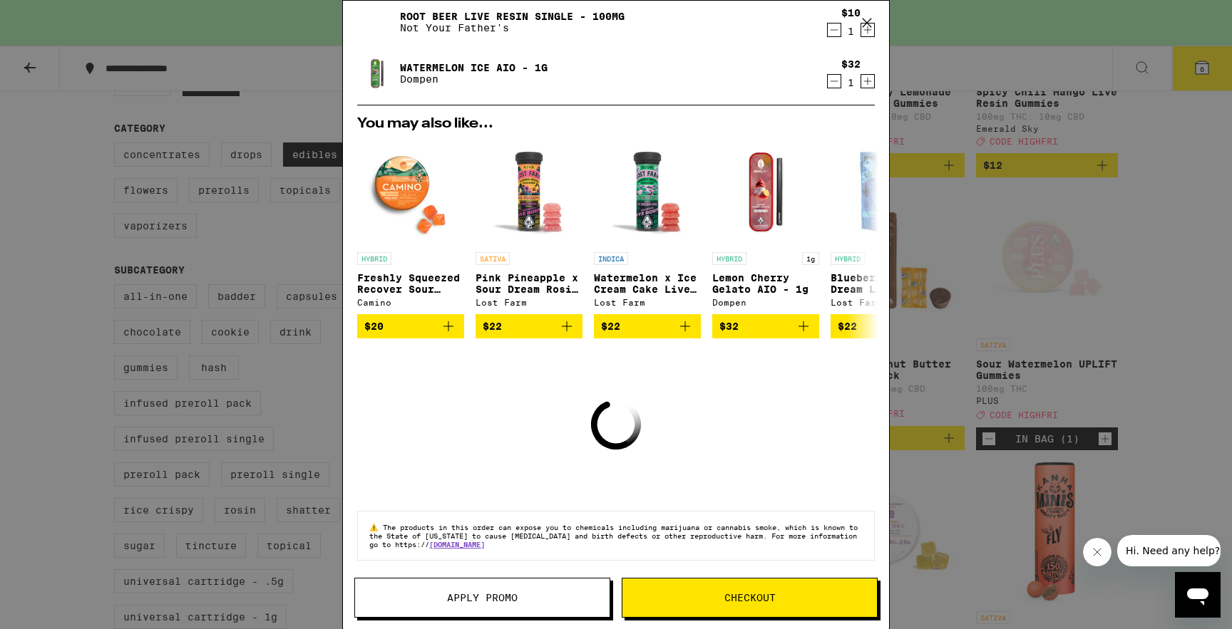
scroll to position [311, 0]
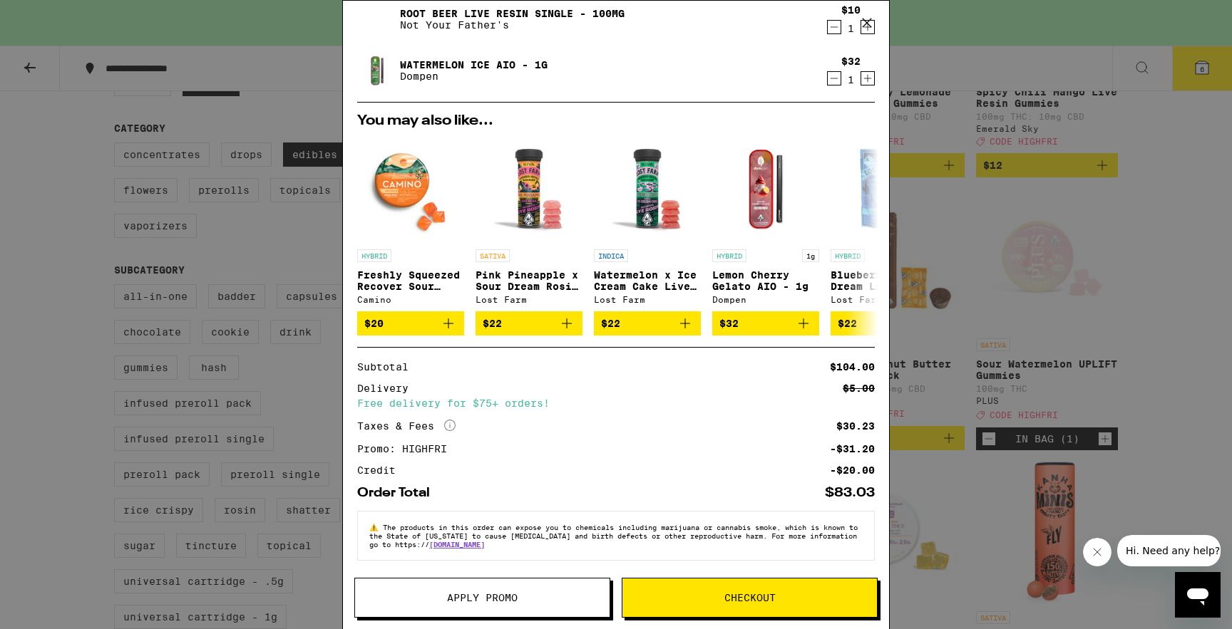
click at [704, 585] on button "Checkout" at bounding box center [750, 598] width 256 height 40
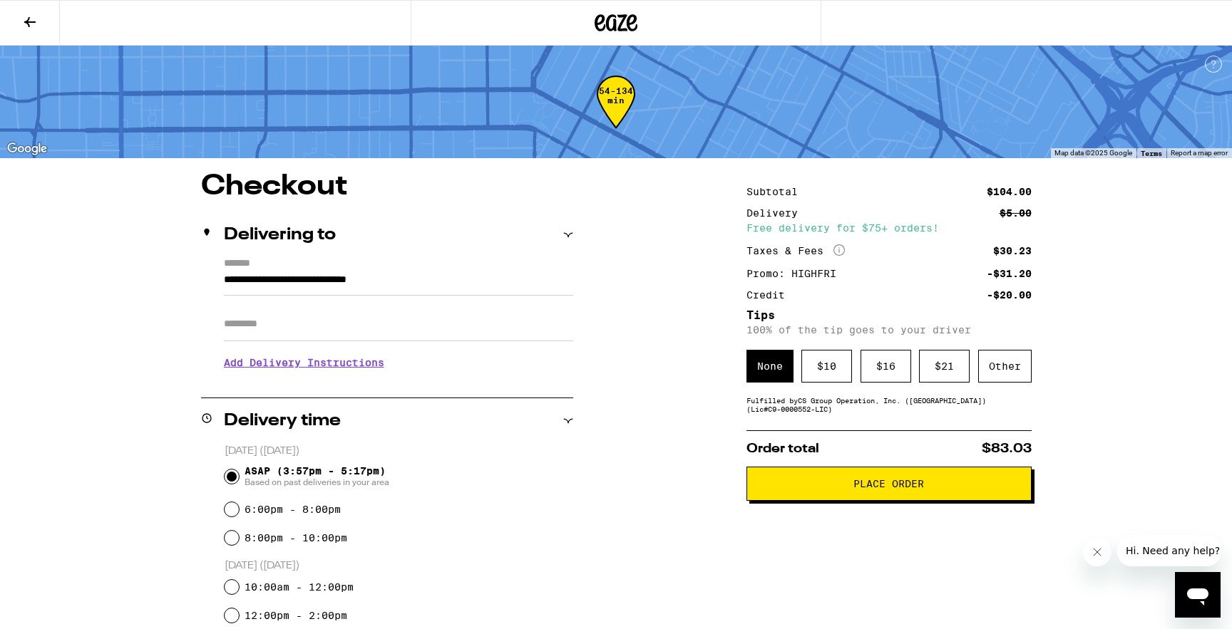
click at [800, 485] on span "Place Order" at bounding box center [888, 484] width 261 height 10
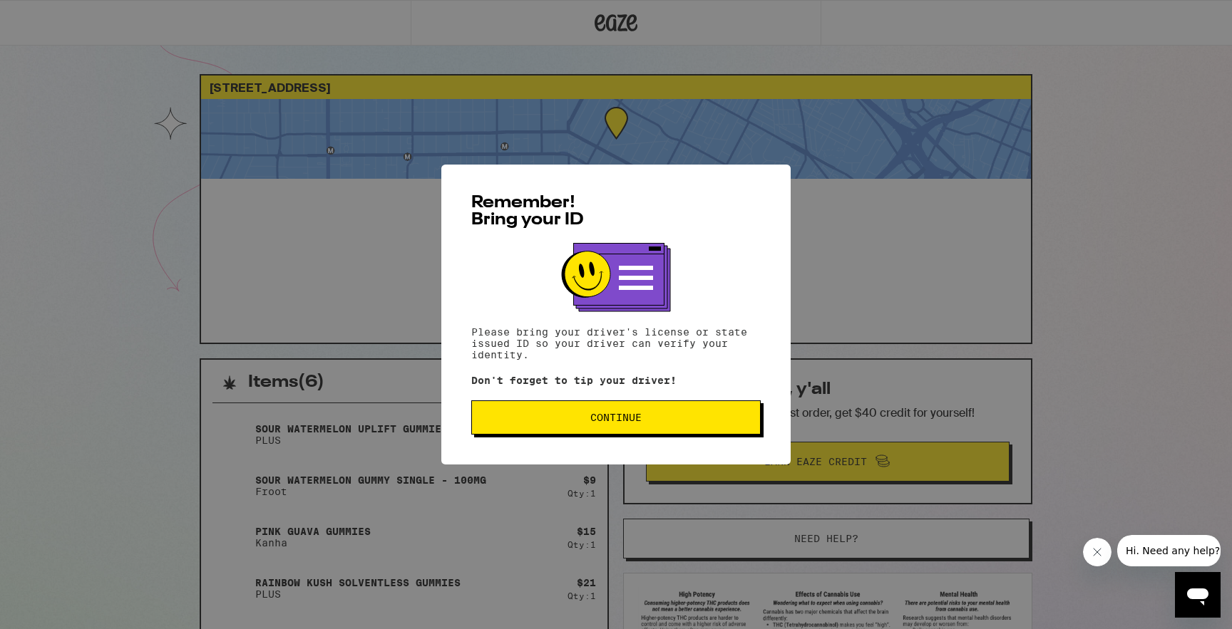
click at [637, 423] on span "Continue" at bounding box center [615, 418] width 51 height 10
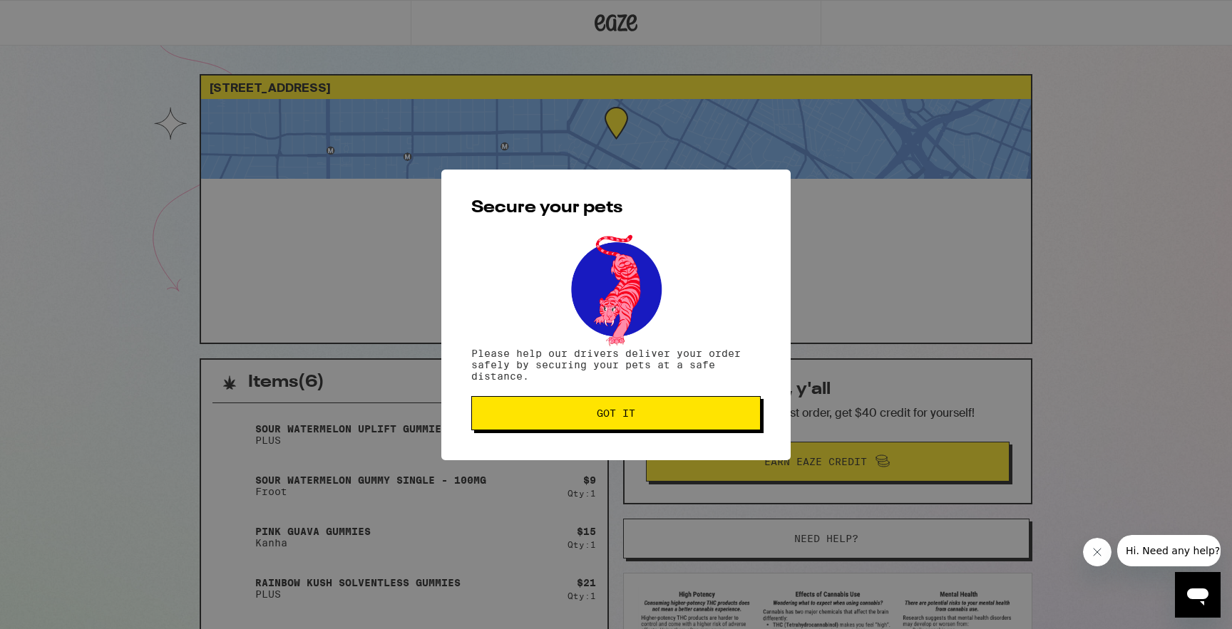
click at [676, 413] on span "Got it" at bounding box center [615, 413] width 265 height 10
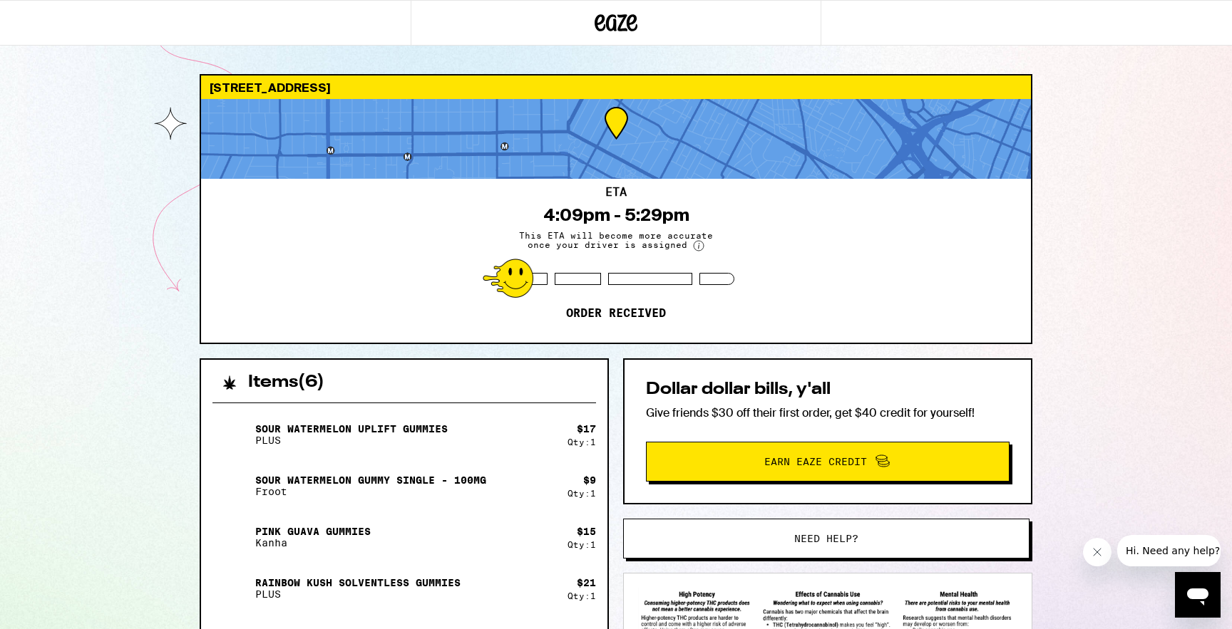
click at [1105, 220] on div "[STREET_ADDRESS] ETA 4:09pm - 5:29pm This ETA will become more accurate once yo…" at bounding box center [616, 482] width 1232 height 964
